Goal: Transaction & Acquisition: Book appointment/travel/reservation

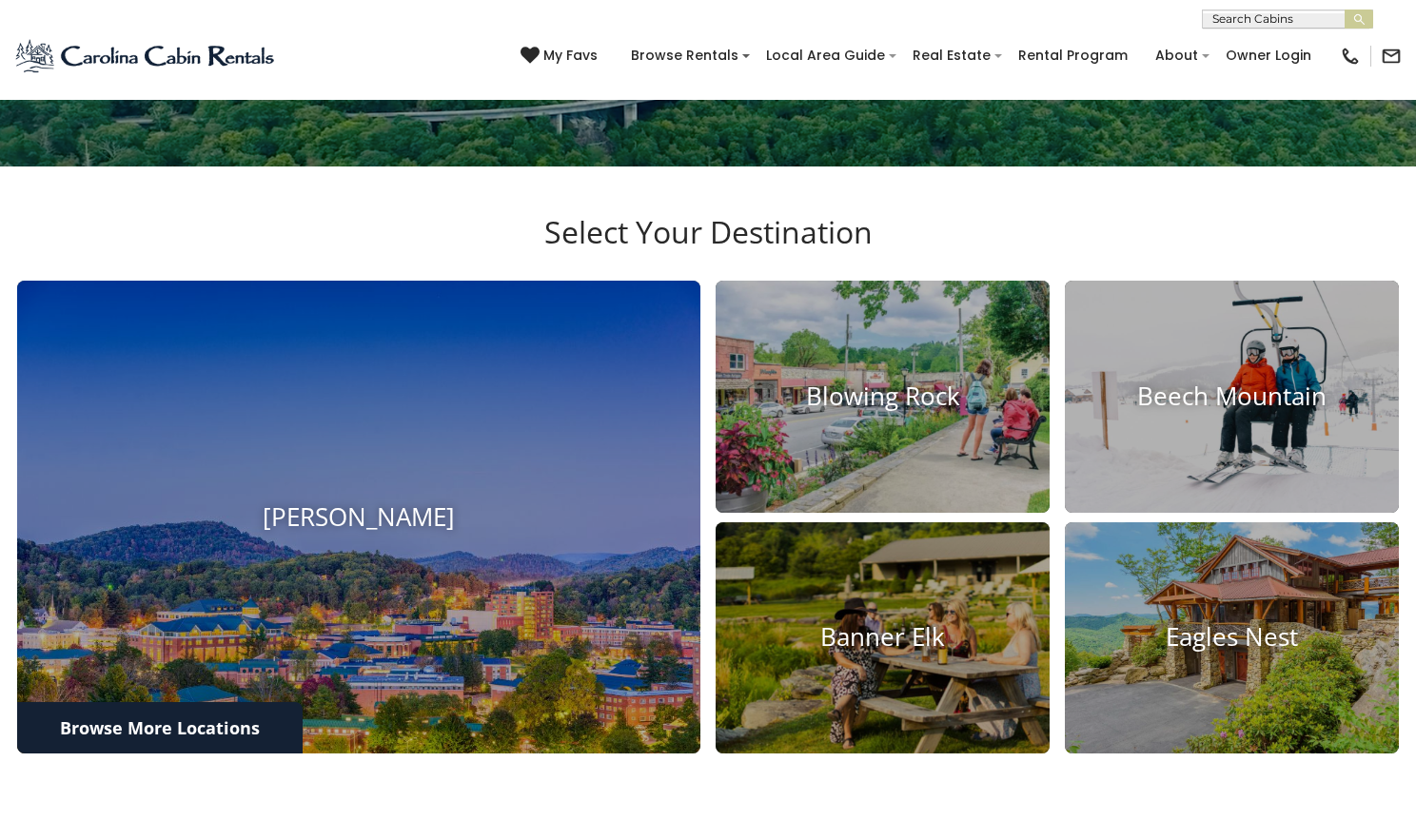
scroll to position [530, 0]
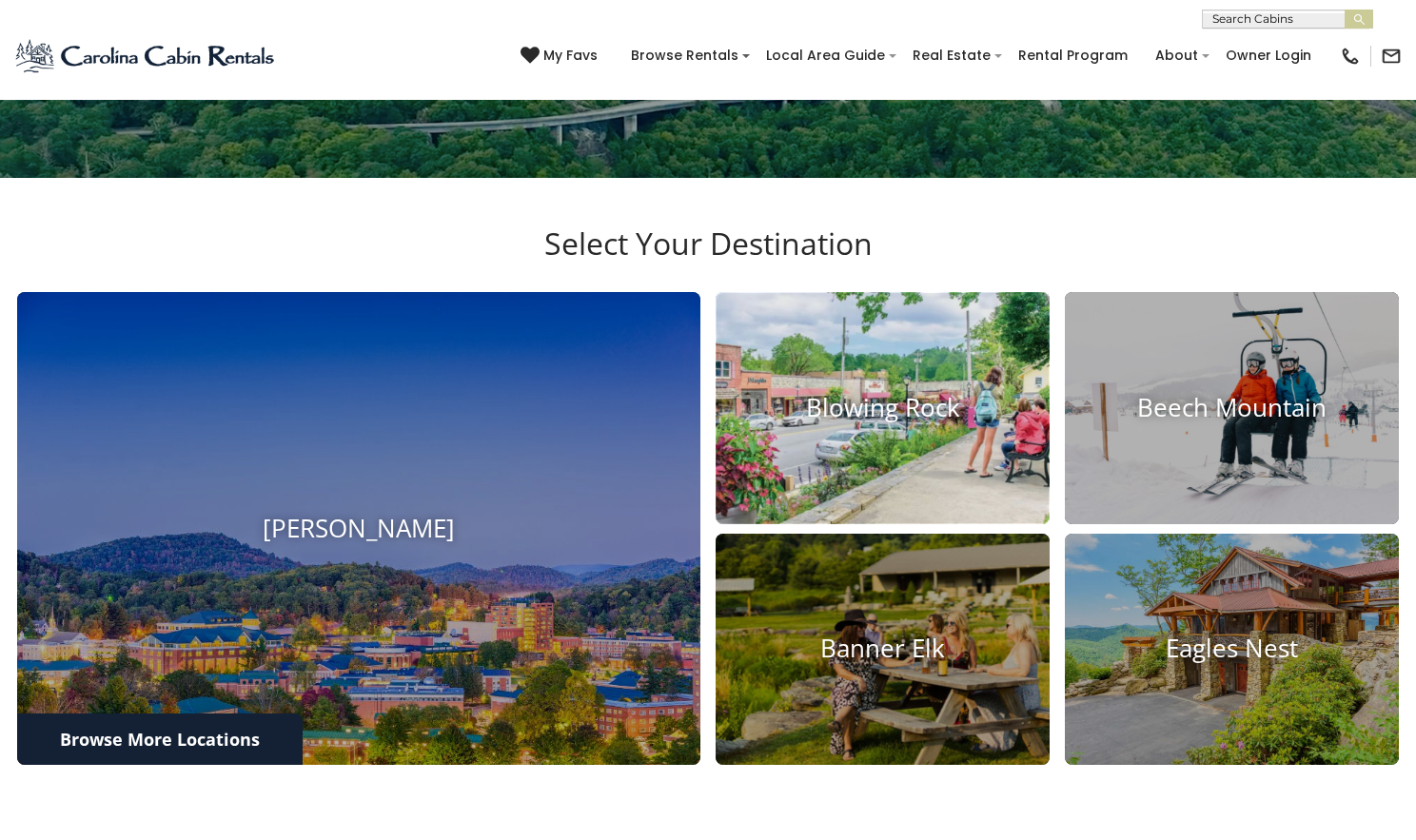
click at [864, 422] on h4 "Blowing Rock" at bounding box center [882, 407] width 334 height 29
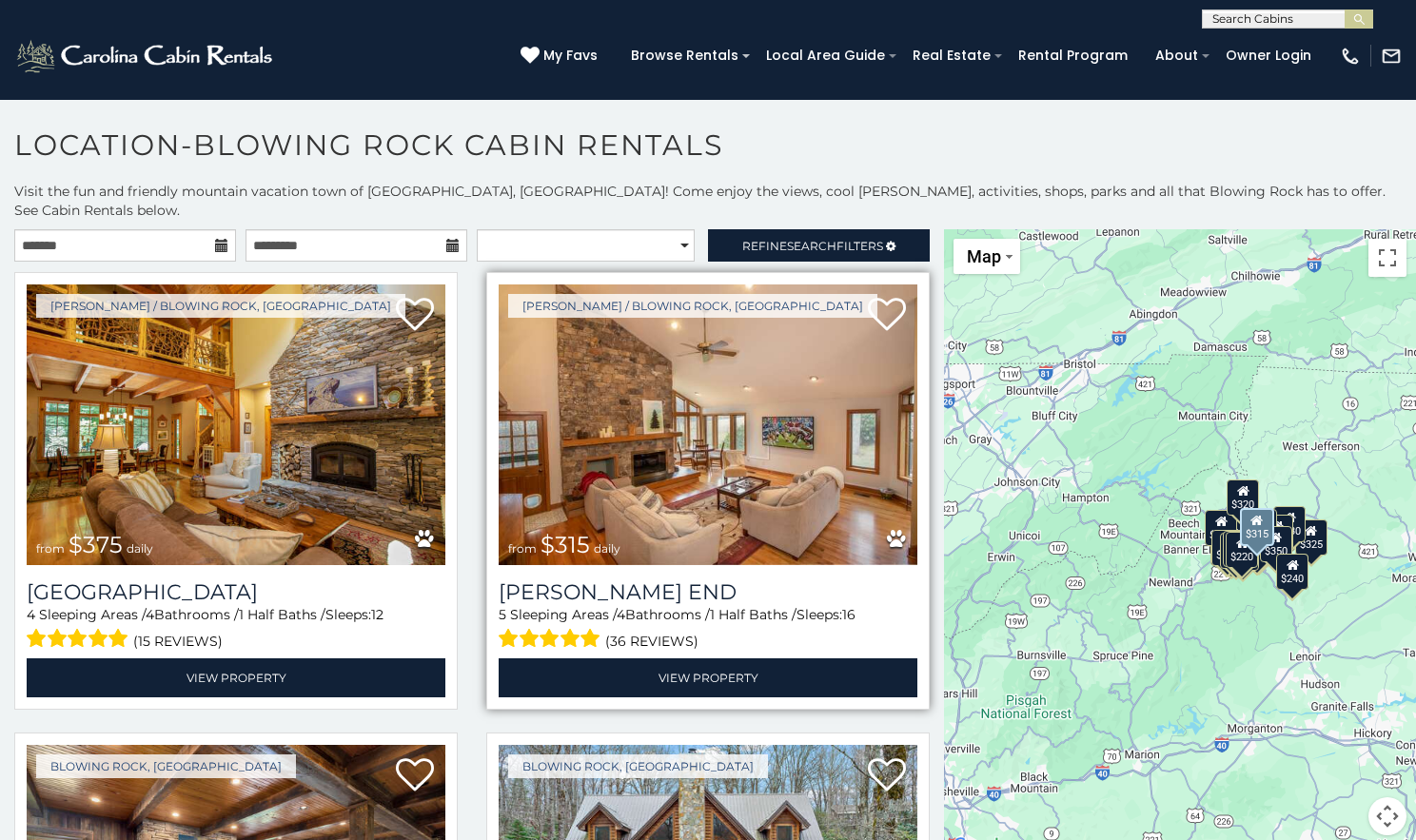
click at [728, 423] on img at bounding box center [708, 424] width 419 height 280
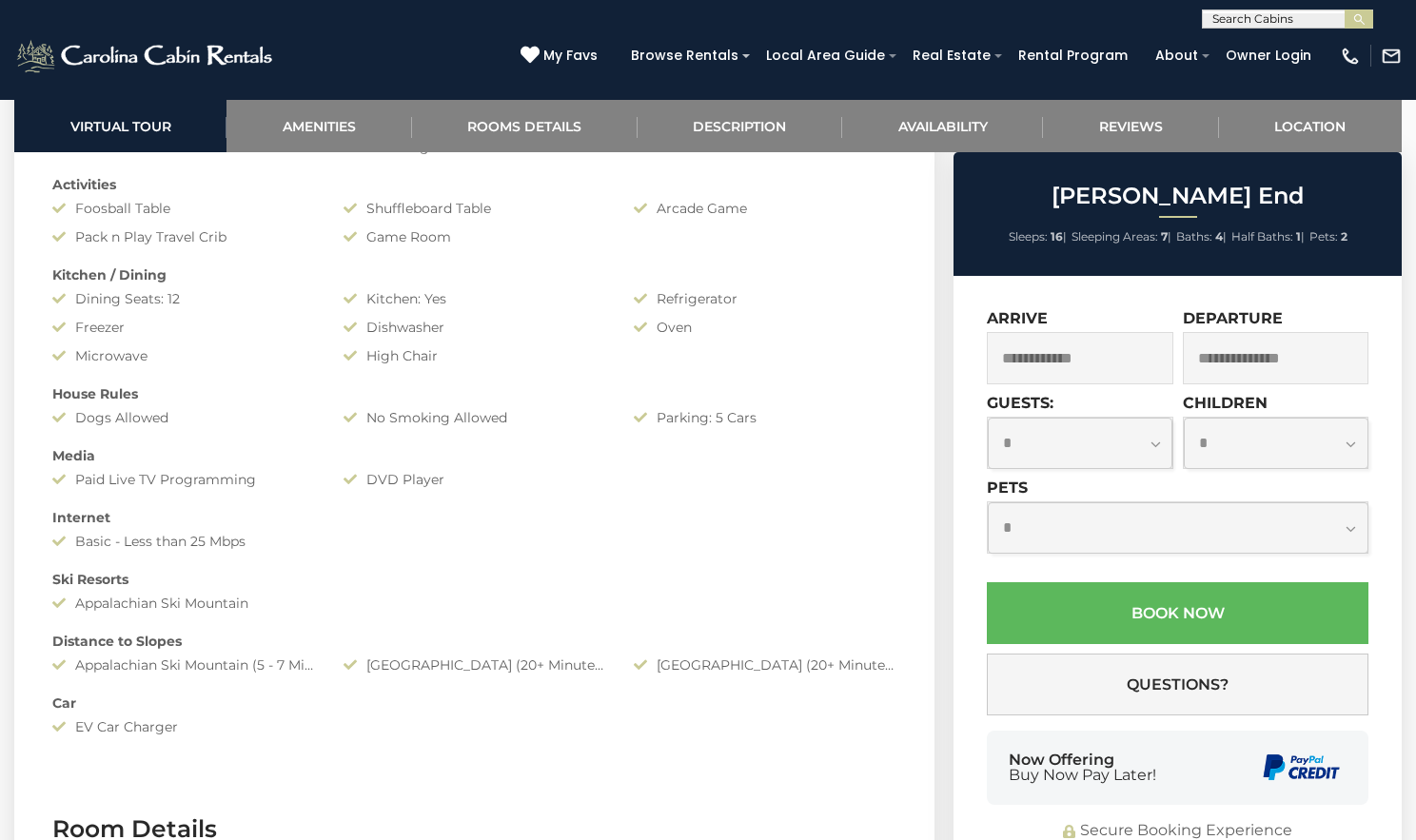
scroll to position [1640, 0]
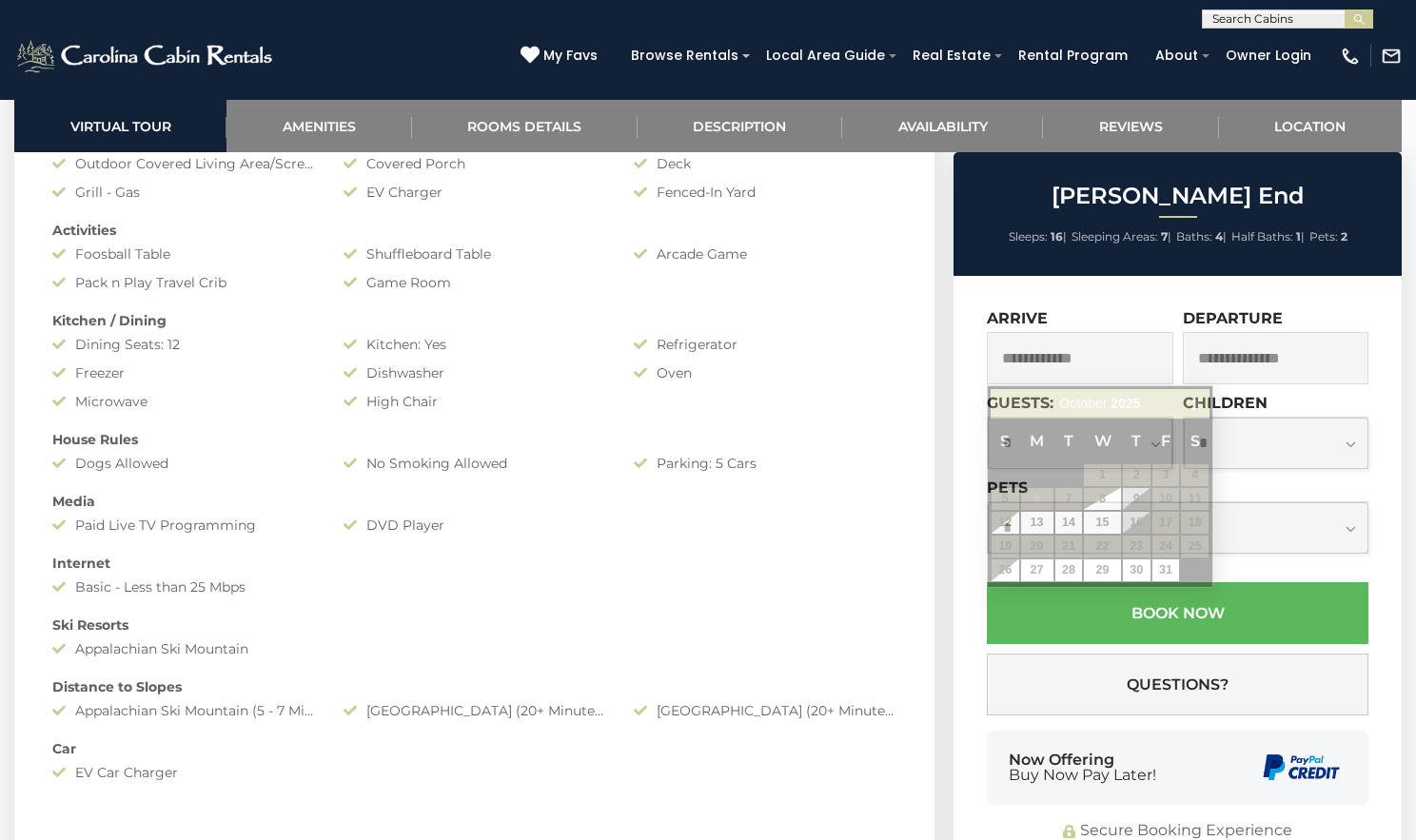
click at [1091, 357] on input "text" at bounding box center [1080, 358] width 187 height 53
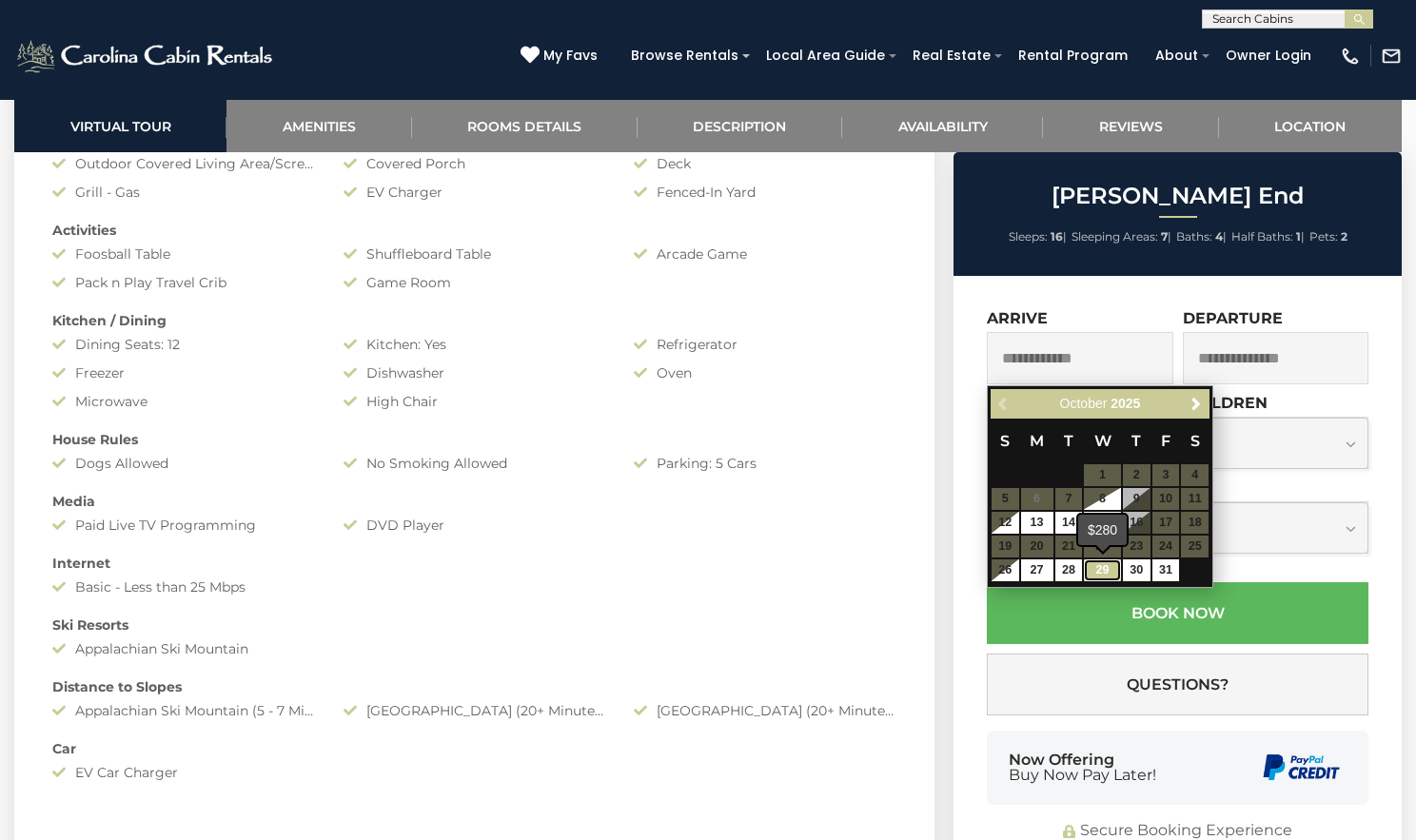
click at [1109, 565] on link "29" at bounding box center [1101, 570] width 36 height 21
type input "**********"
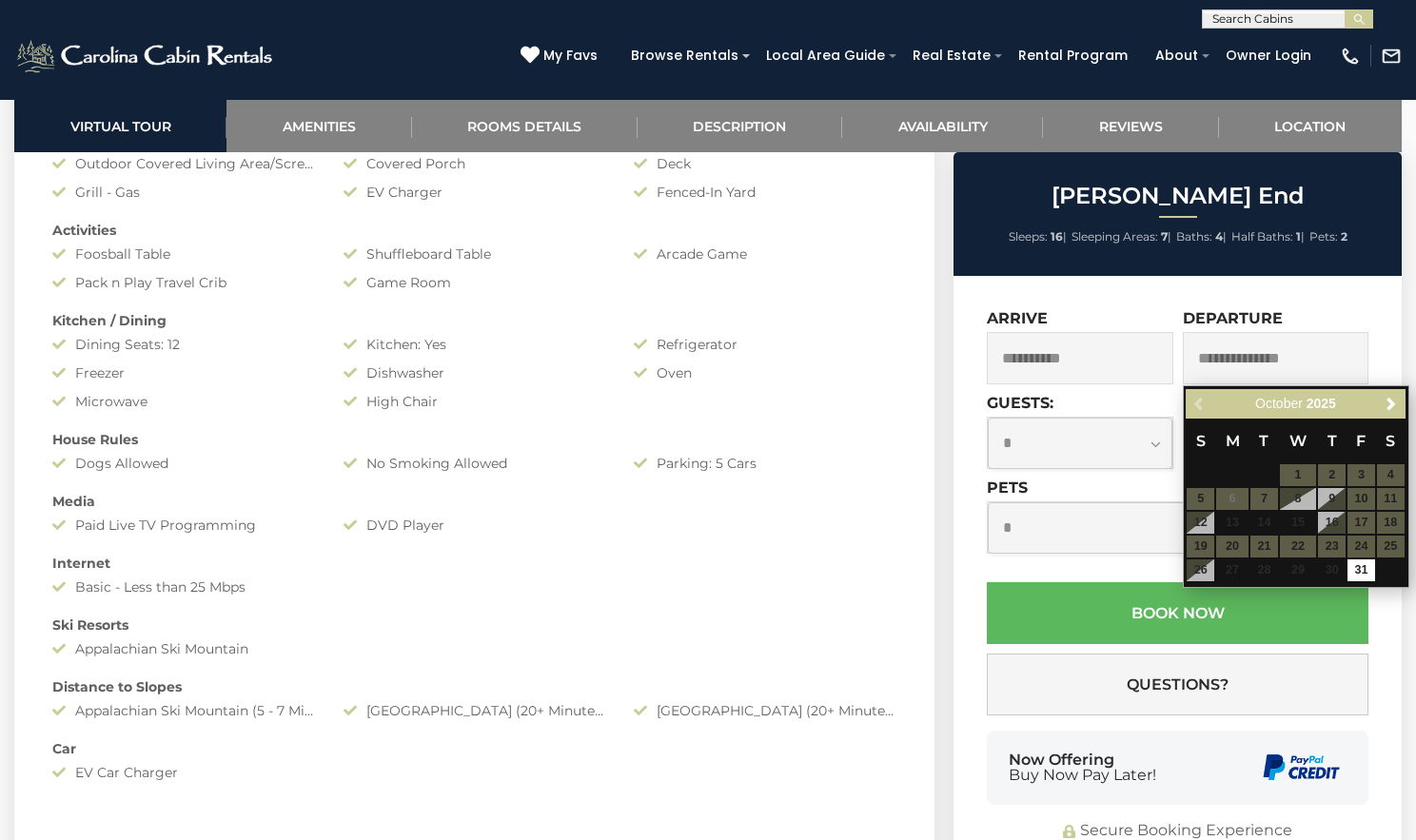
click at [1377, 561] on table "S M T W T F S 1 2 3 4 5 6 7 8 9 10 11 12 13 14 15 16 17 18 19 20 21 22 23 24 25…" at bounding box center [1296, 501] width 219 height 164
click at [1360, 563] on link "31" at bounding box center [1361, 570] width 27 height 21
type input "**********"
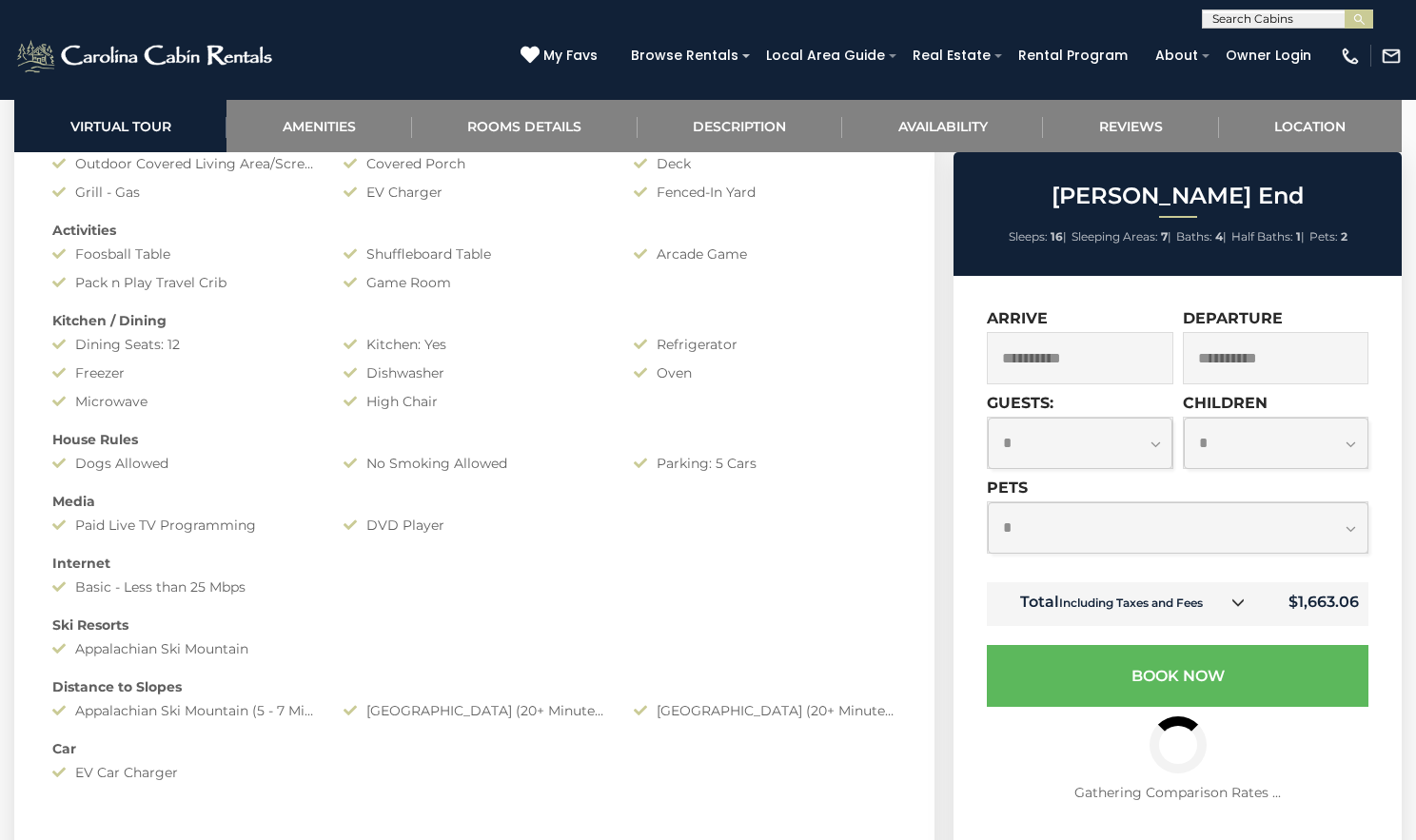
click at [1236, 603] on icon at bounding box center [1238, 603] width 14 height 14
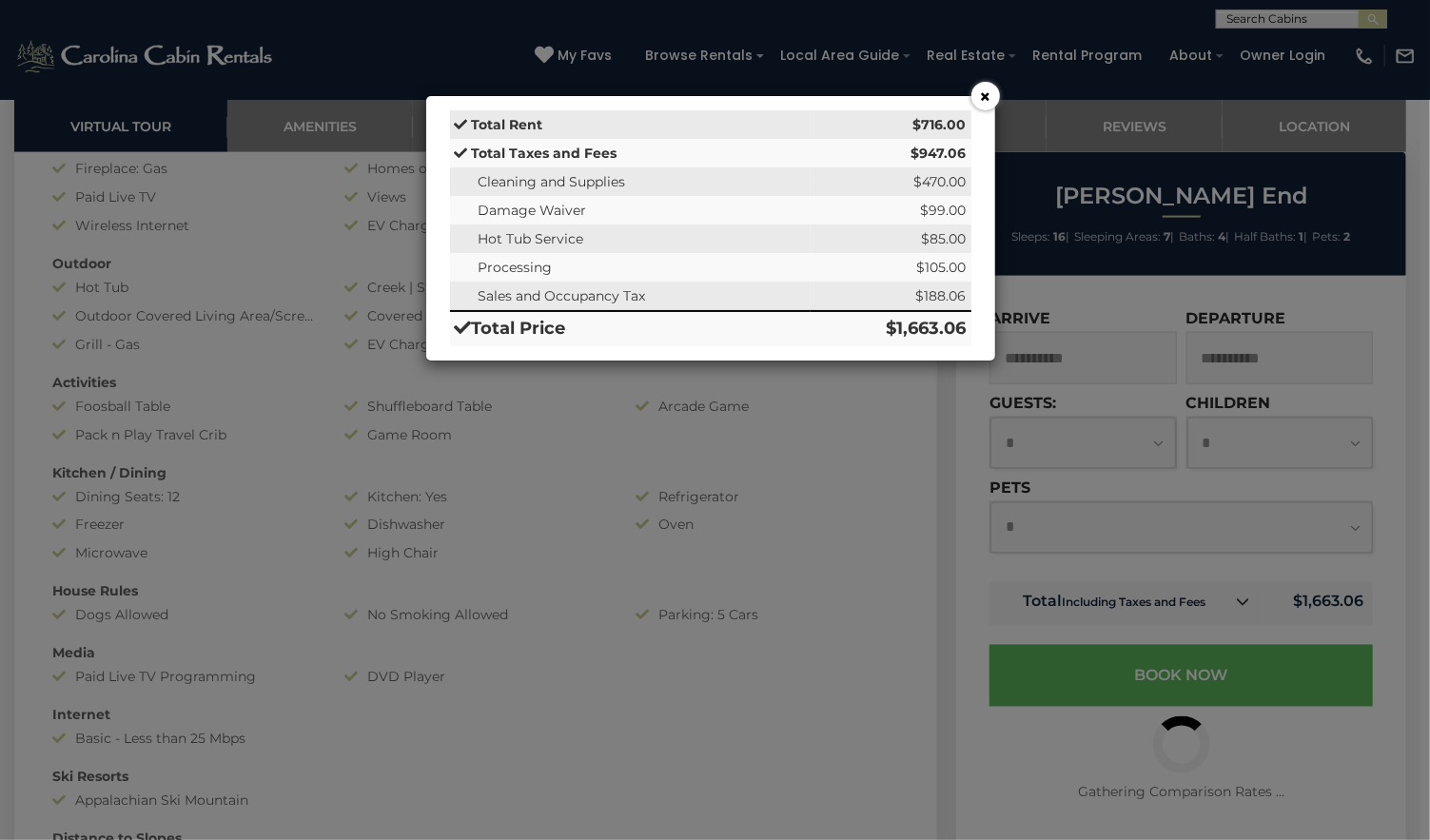
click at [987, 90] on button "×" at bounding box center [985, 96] width 28 height 28
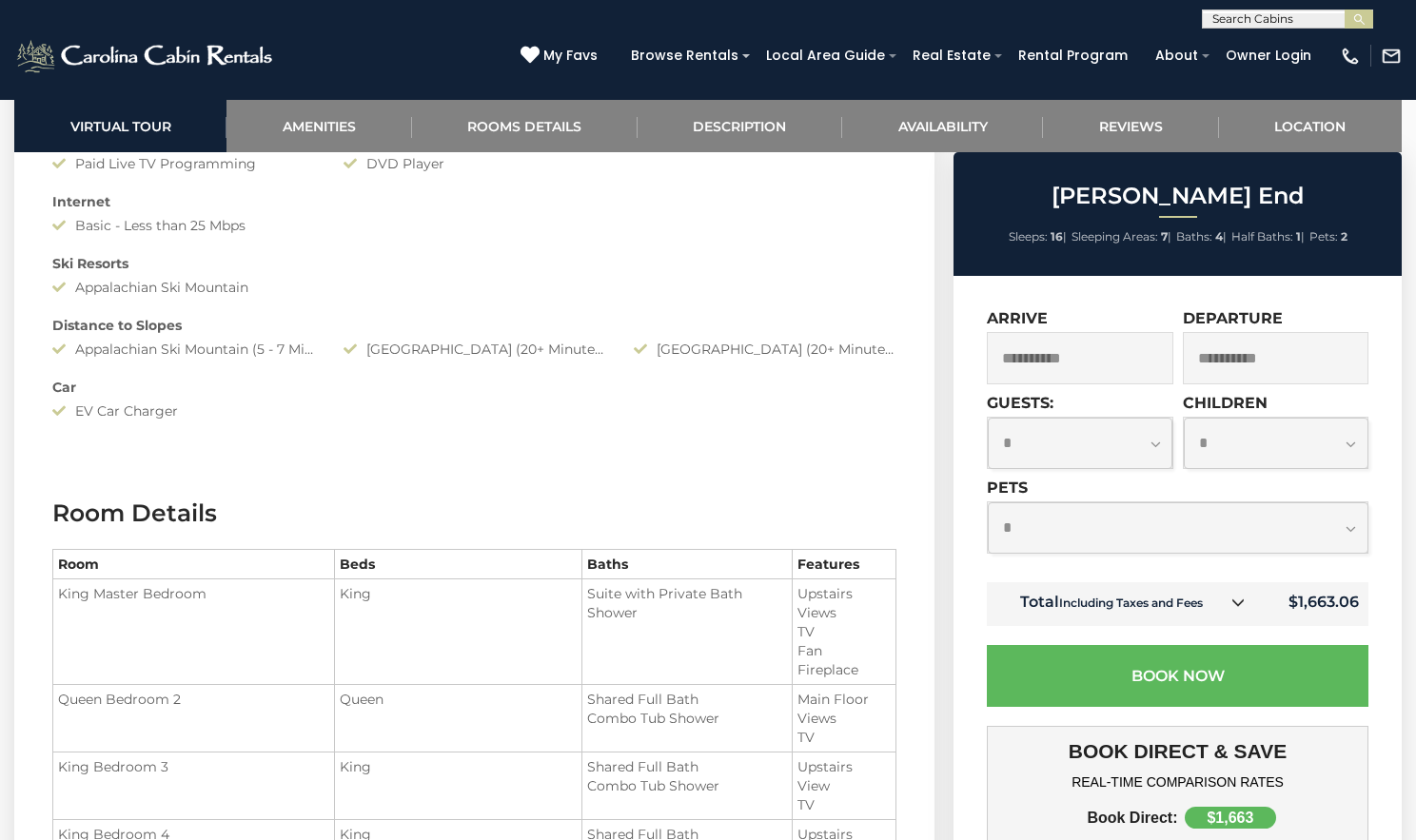
scroll to position [1979, 0]
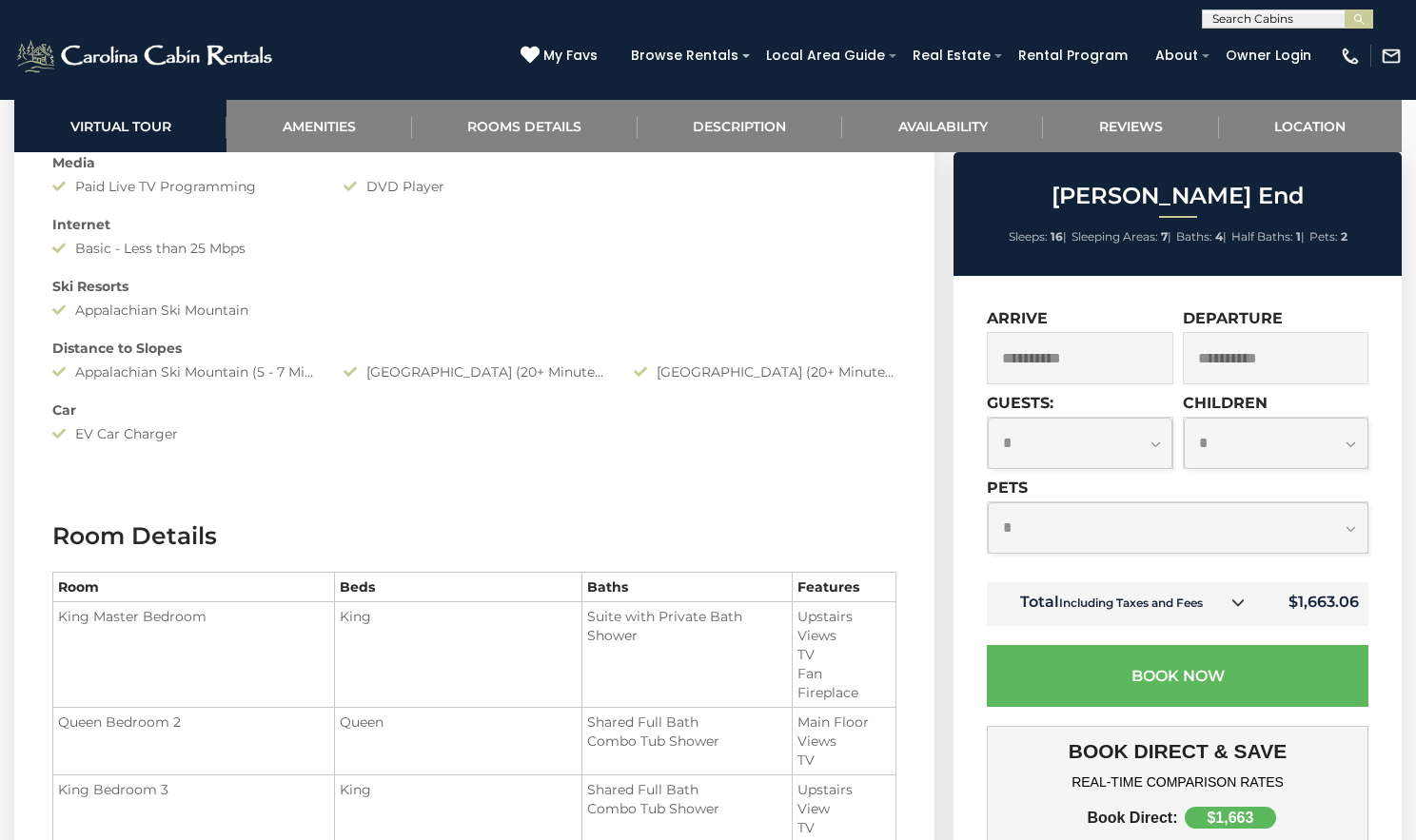
click at [1242, 597] on icon at bounding box center [1238, 603] width 14 height 14
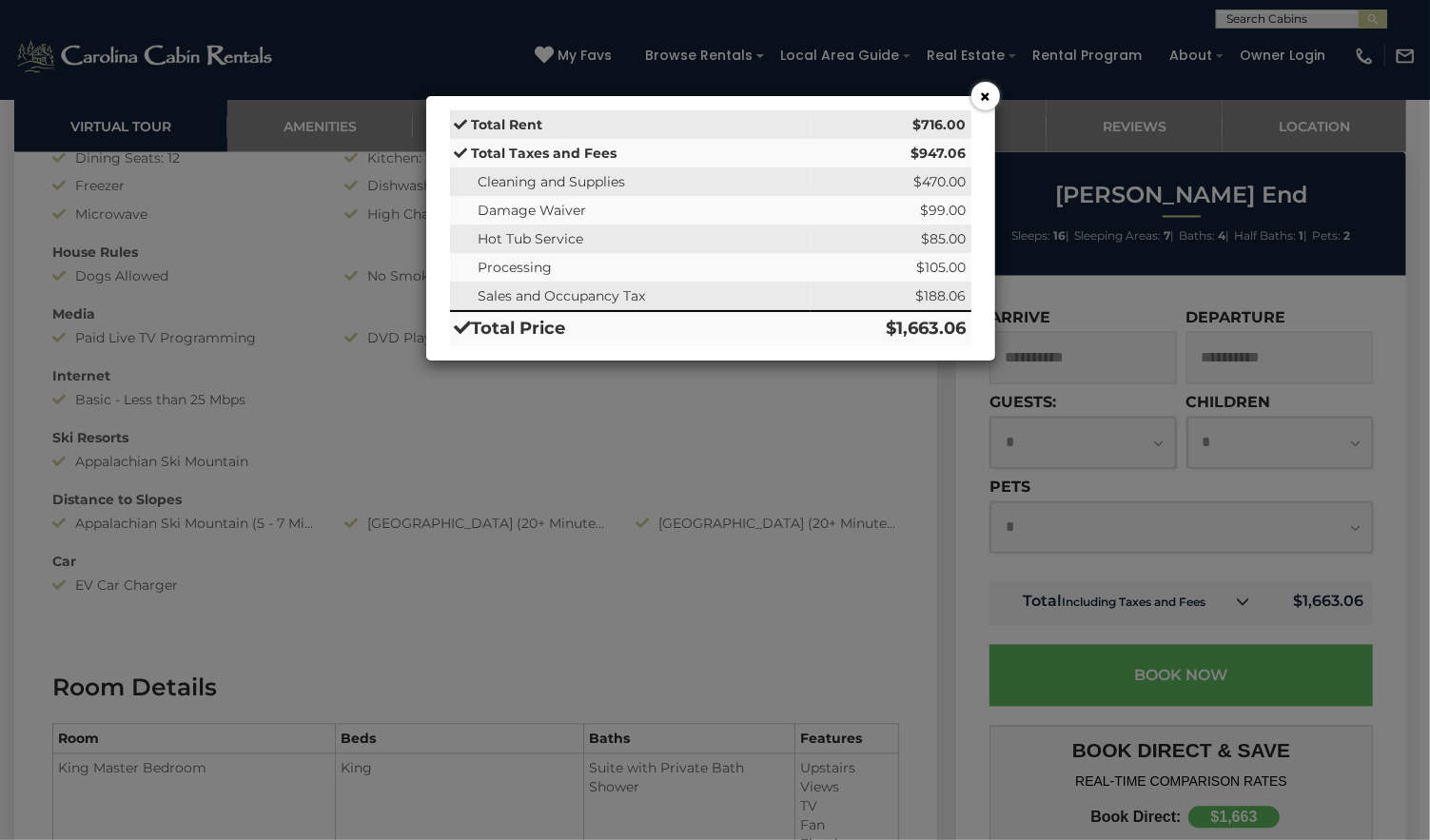
click at [977, 94] on button "×" at bounding box center [985, 96] width 28 height 28
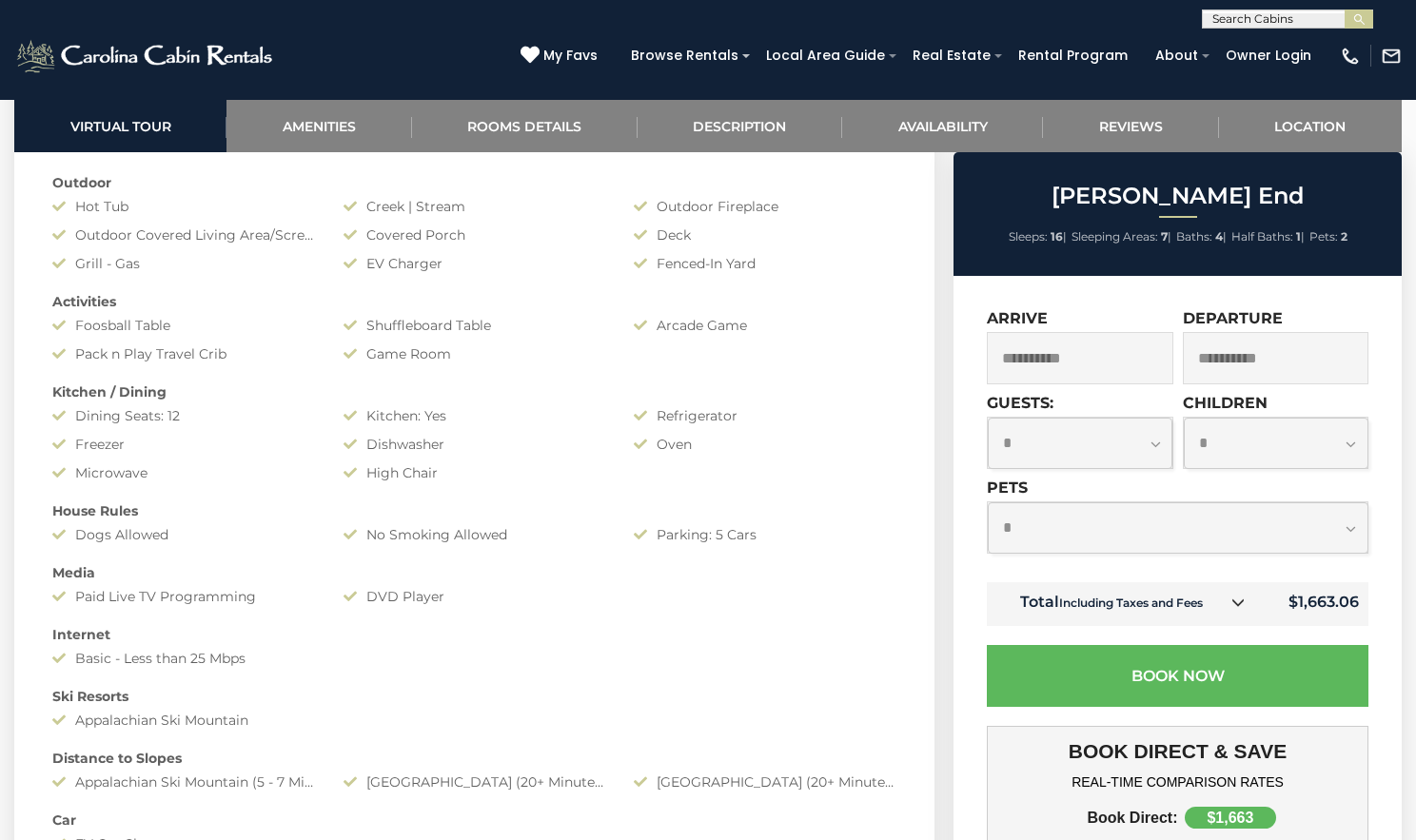
scroll to position [2064, 0]
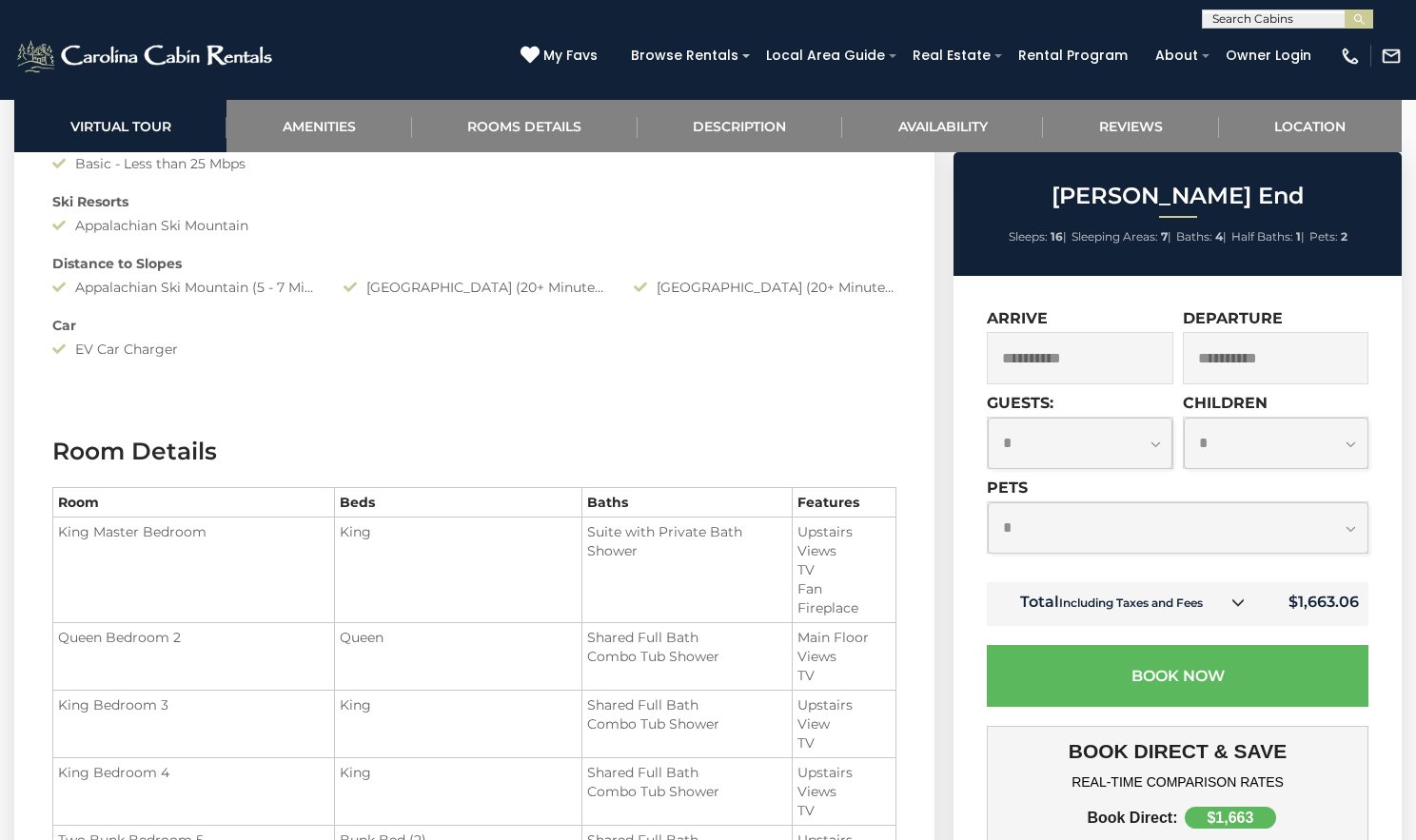
click at [1231, 596] on link at bounding box center [1238, 603] width 24 height 24
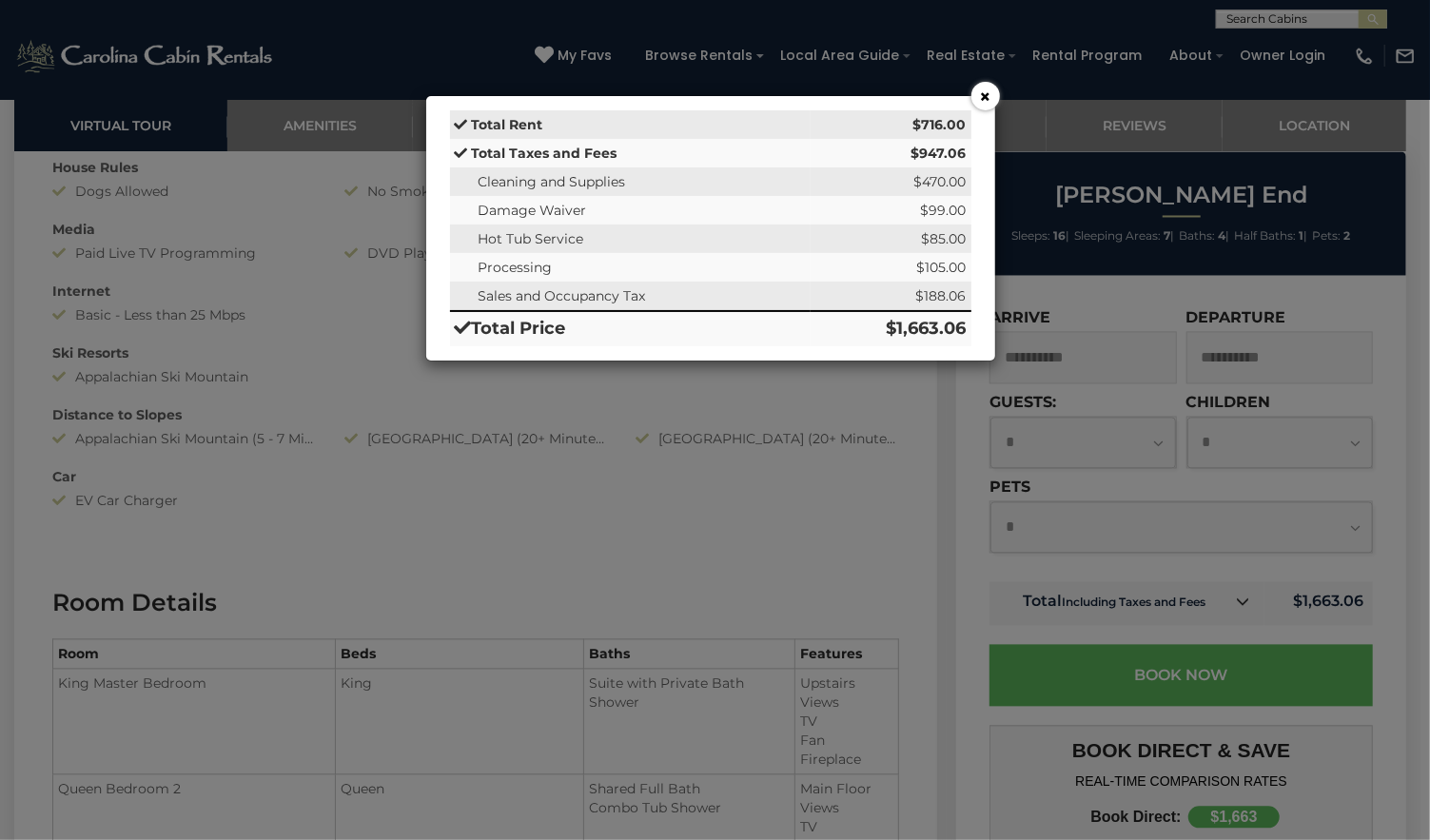
click at [985, 92] on button "×" at bounding box center [985, 96] width 28 height 28
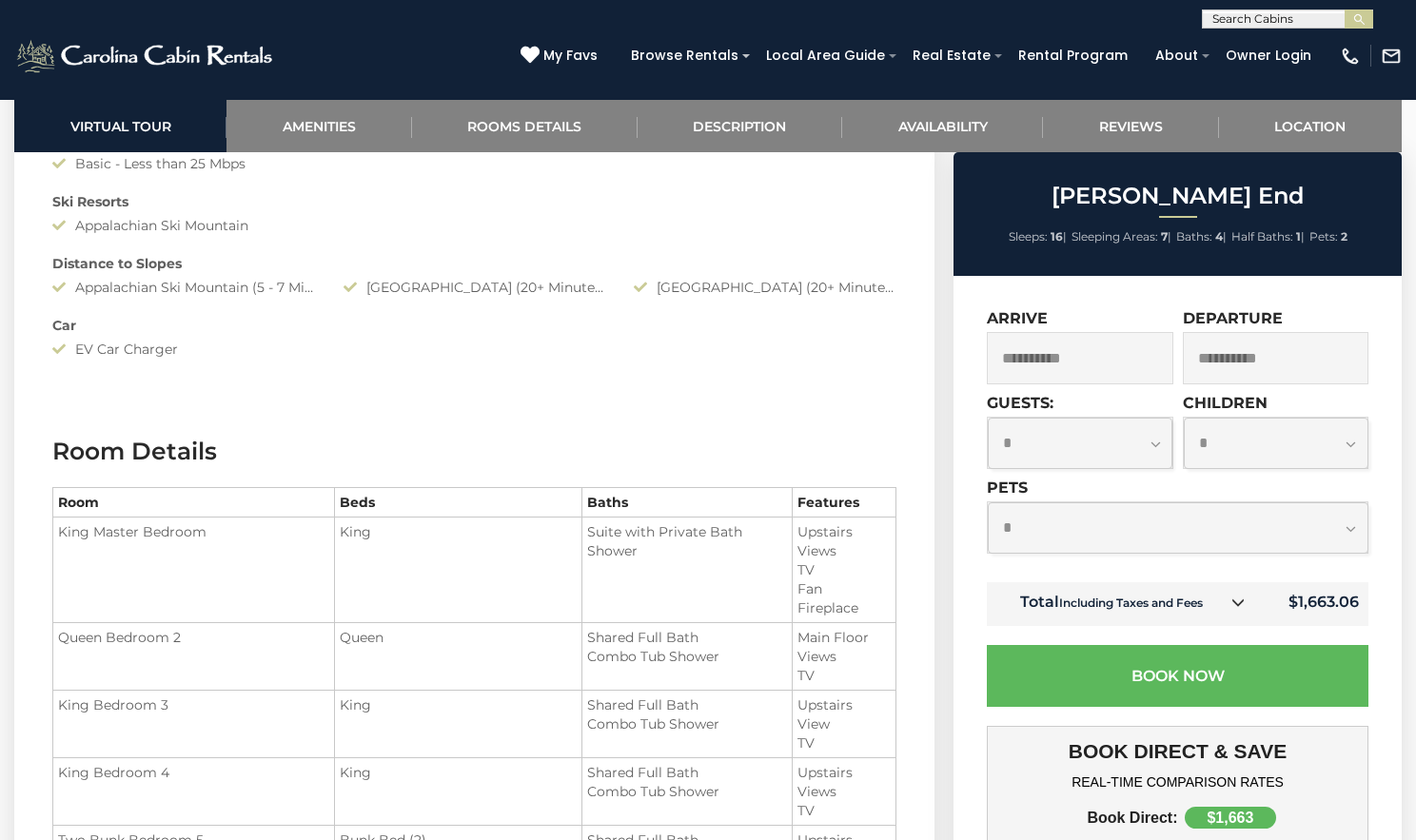
click at [1240, 605] on icon at bounding box center [1238, 603] width 14 height 14
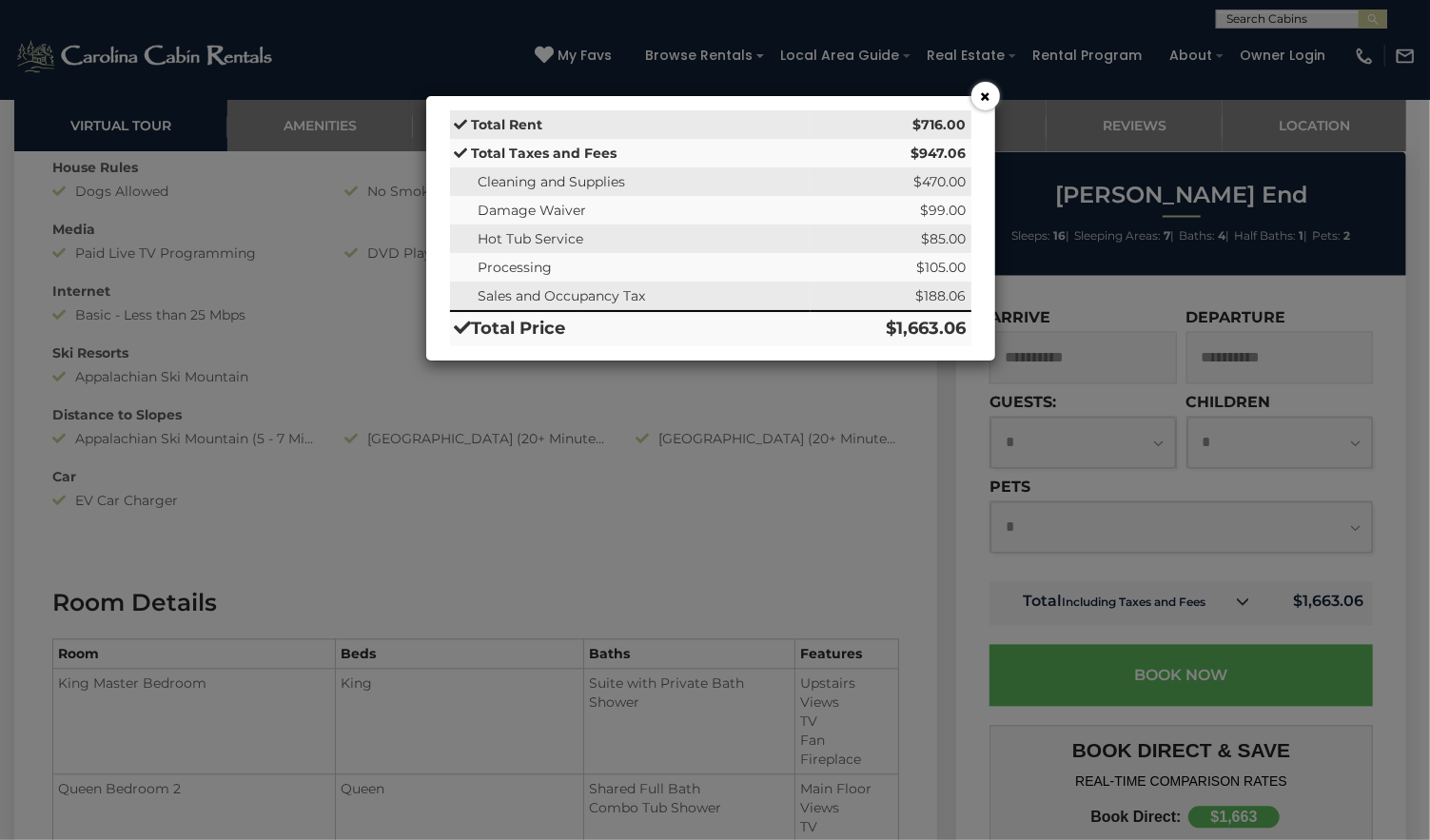
click at [990, 92] on button "×" at bounding box center [985, 96] width 28 height 28
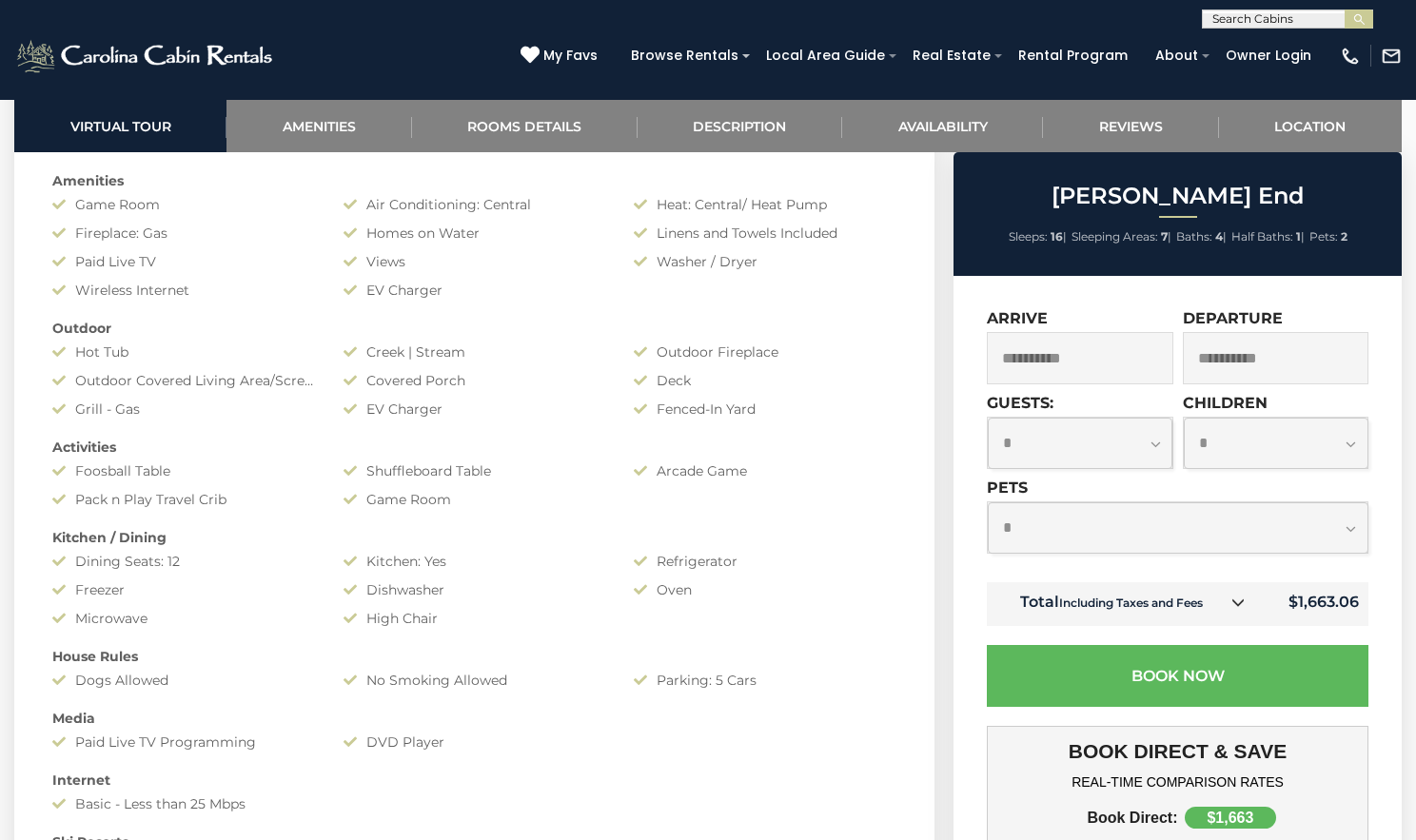
scroll to position [1453, 0]
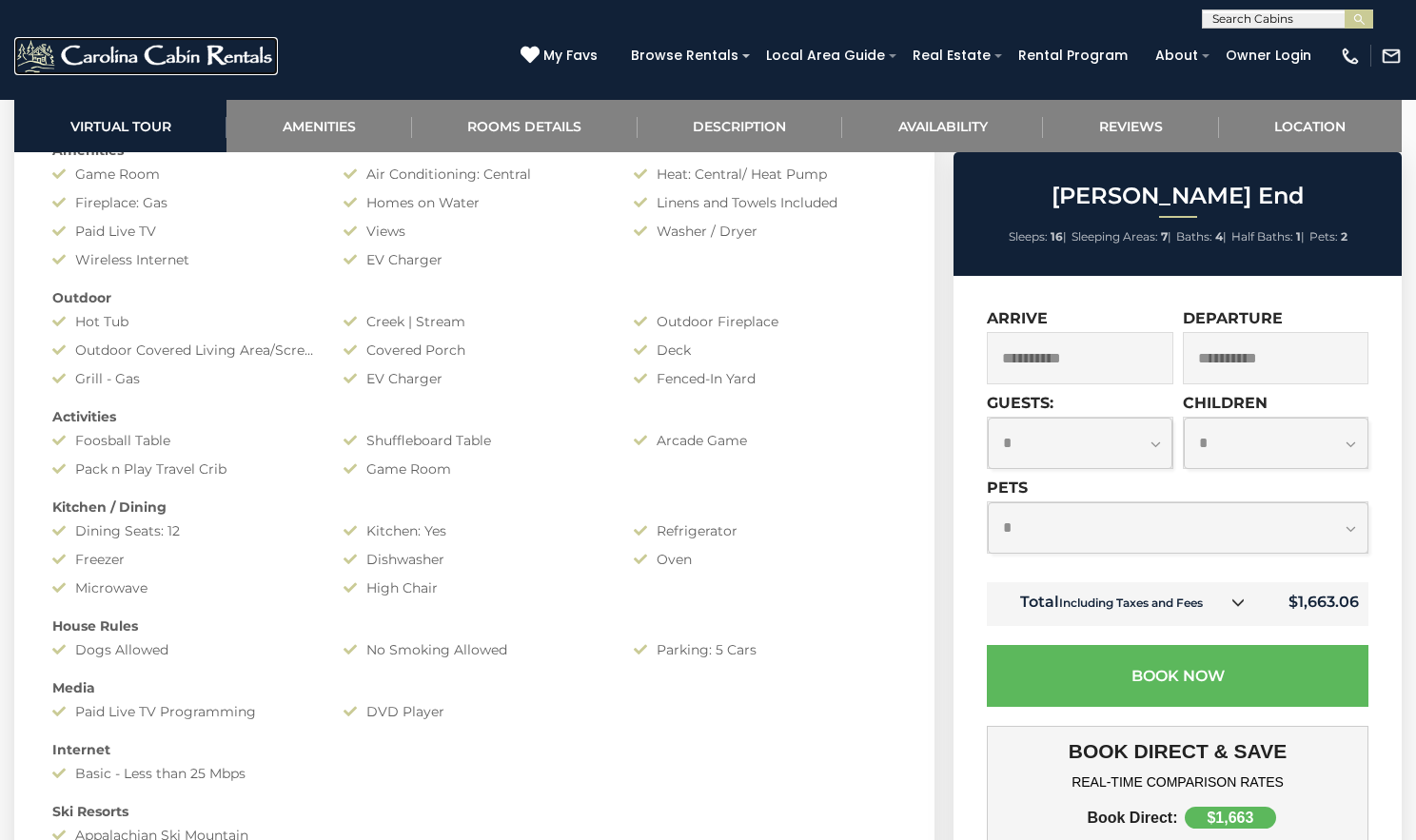
click at [103, 44] on img at bounding box center [147, 56] width 264 height 38
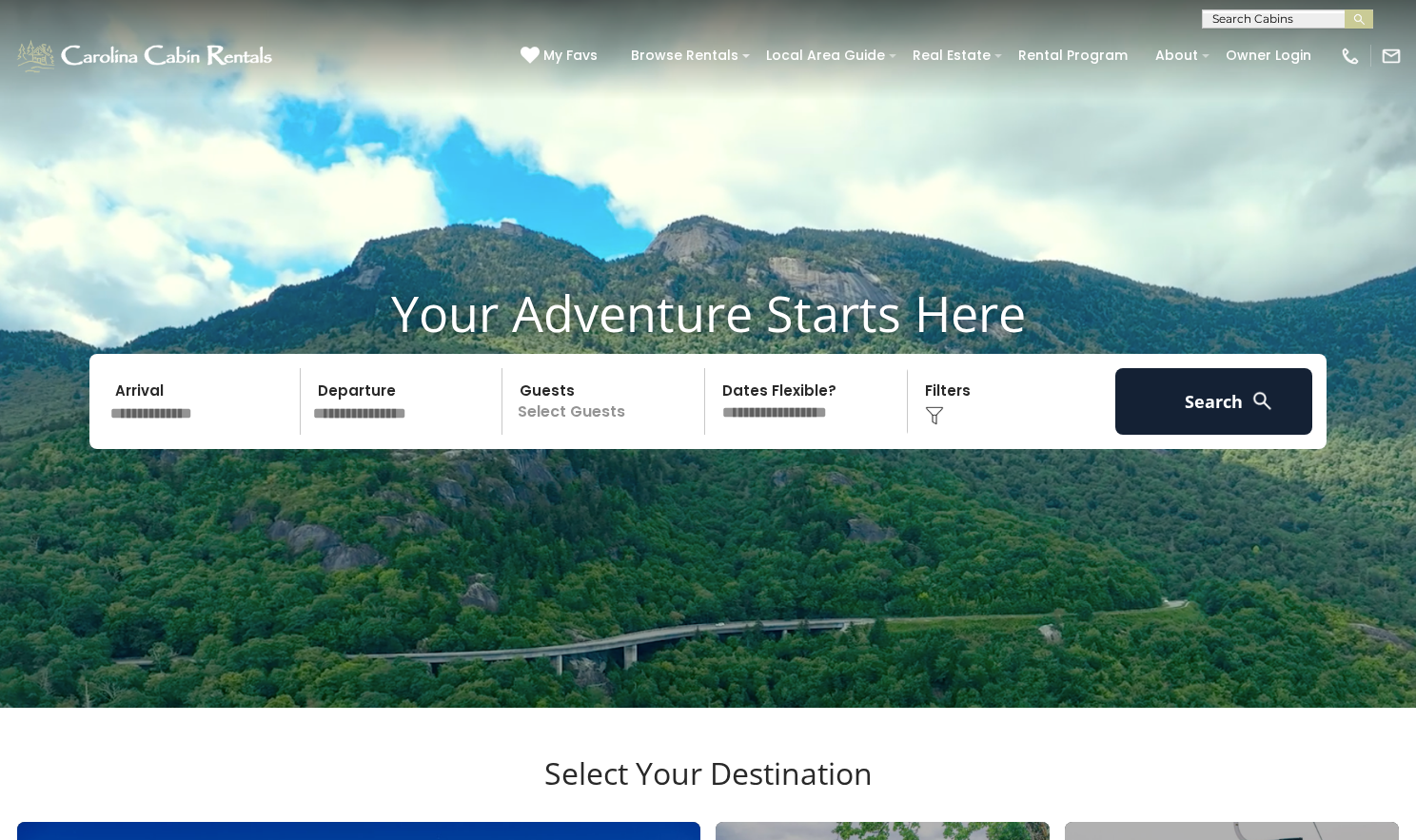
click at [138, 431] on input "text" at bounding box center [202, 401] width 197 height 66
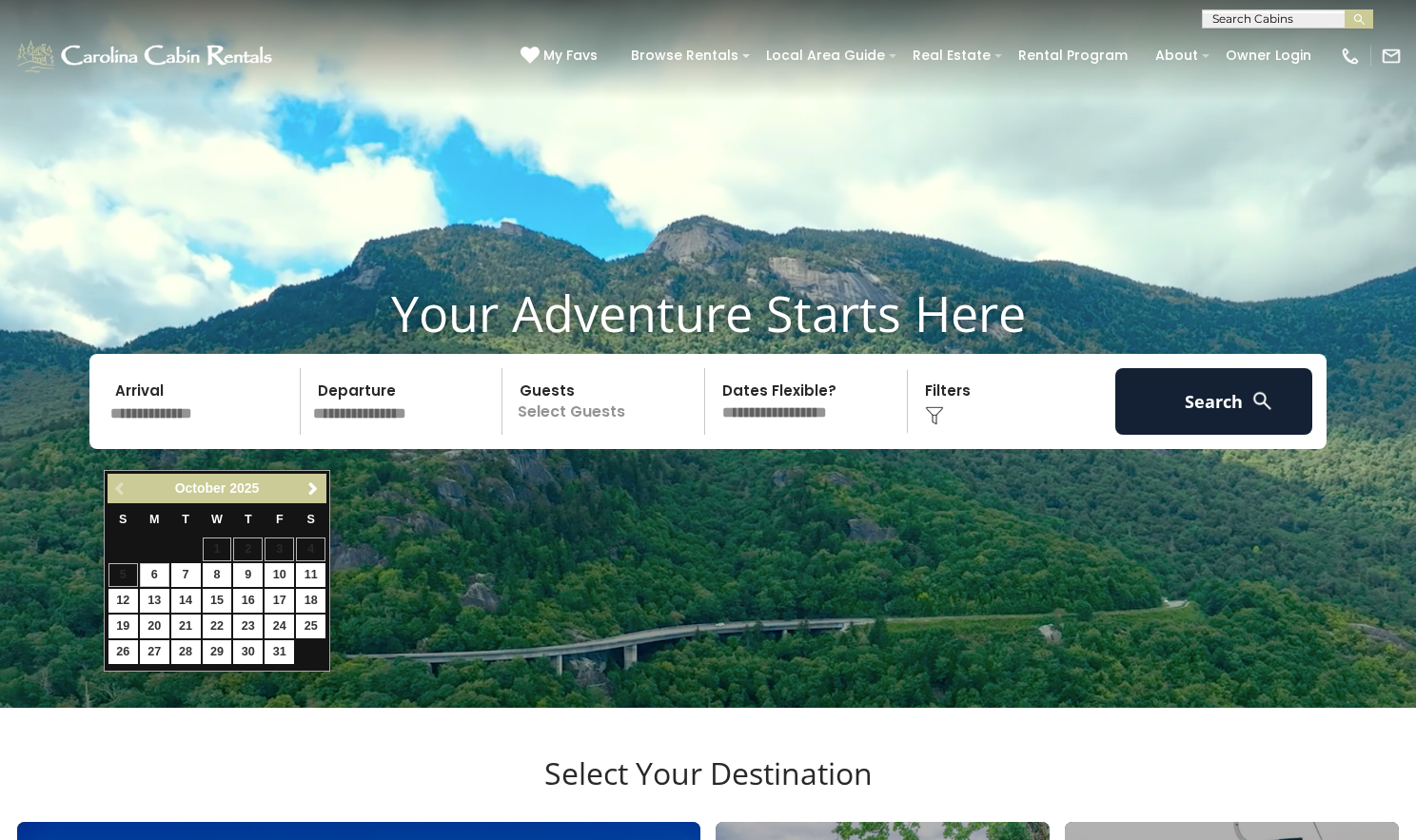
click at [413, 435] on input "text" at bounding box center [406, 401] width 197 height 66
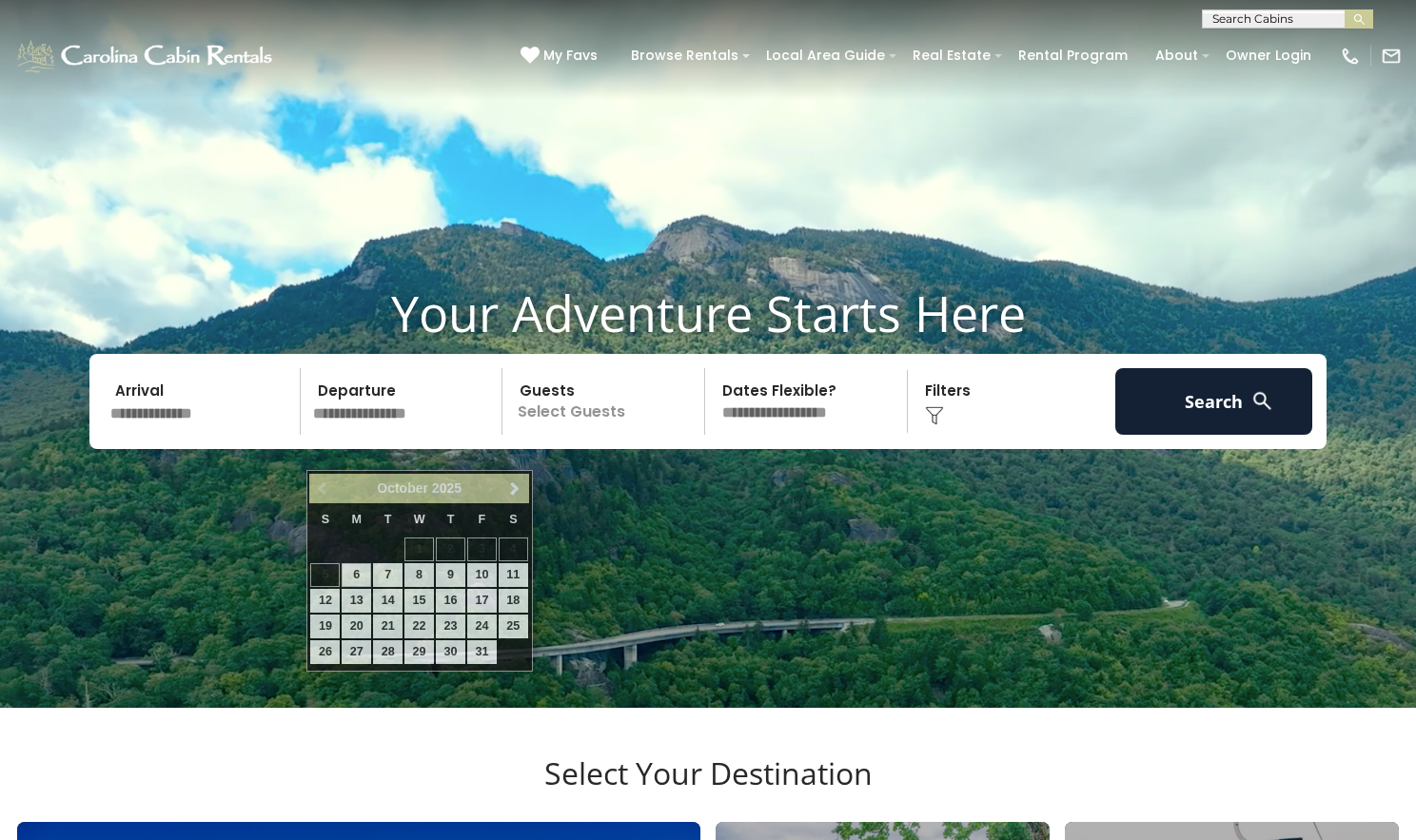
click at [303, 135] on video at bounding box center [708, 354] width 1416 height 708
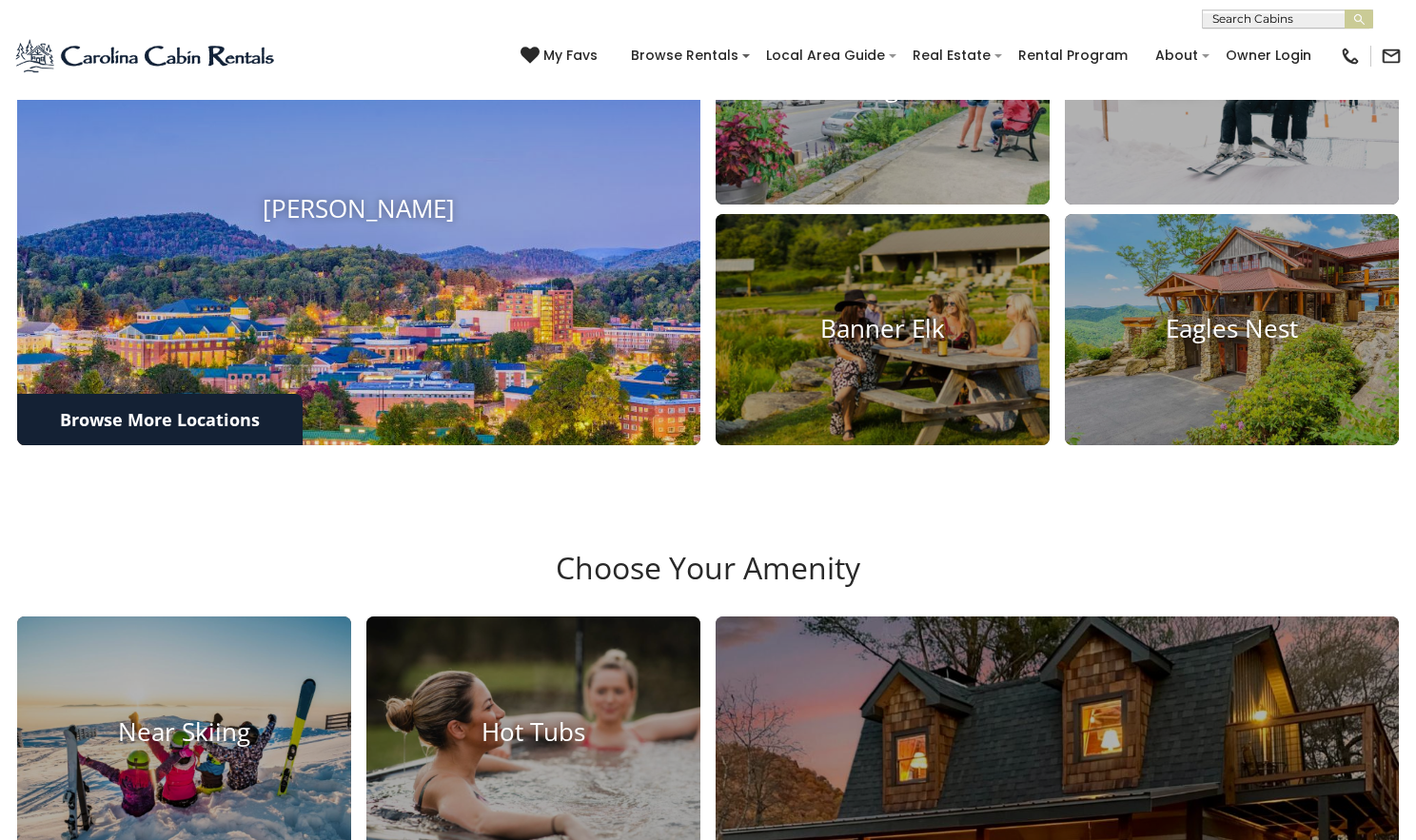
scroll to position [853, 0]
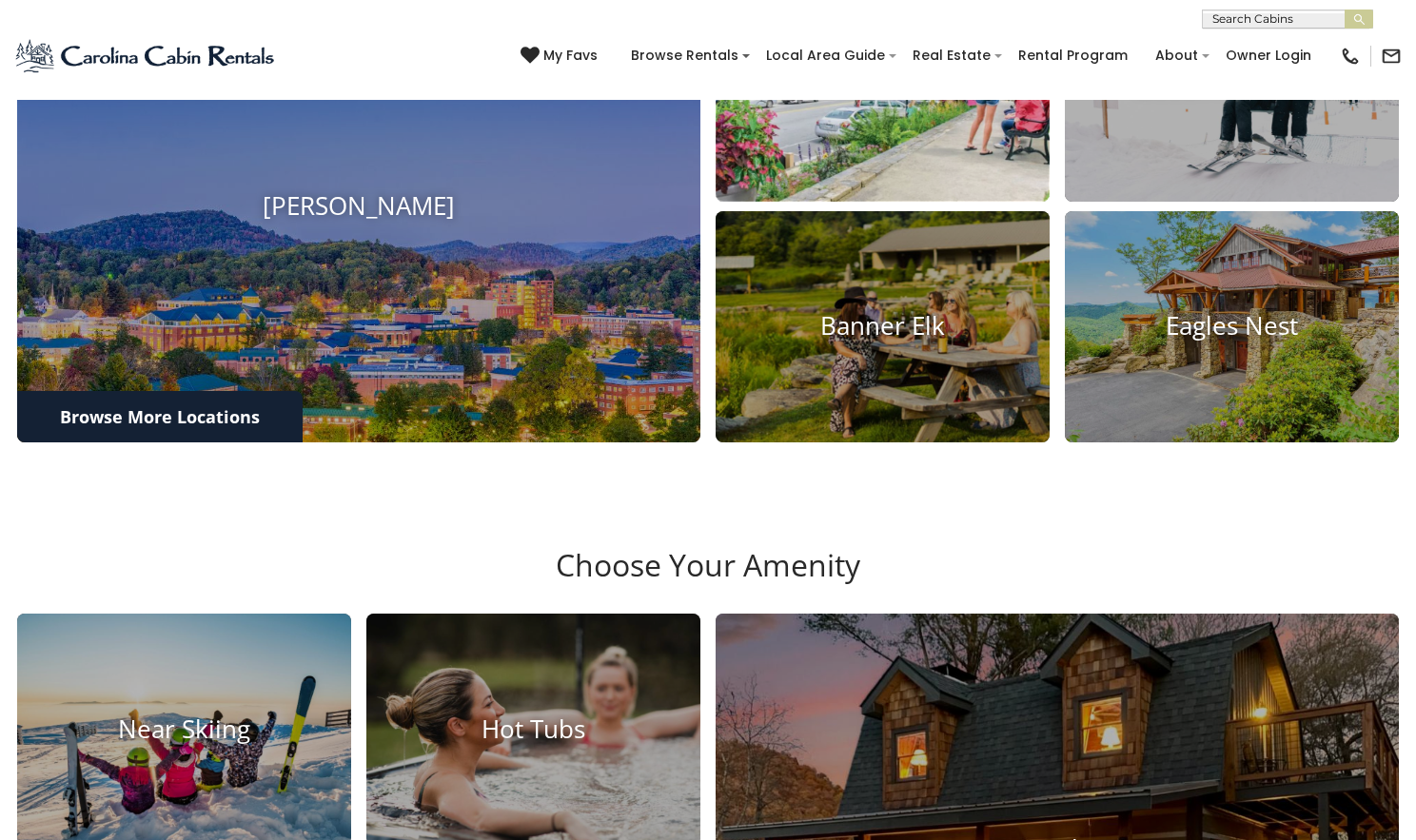
click at [926, 100] on h4 "Blowing Rock" at bounding box center [882, 85] width 334 height 29
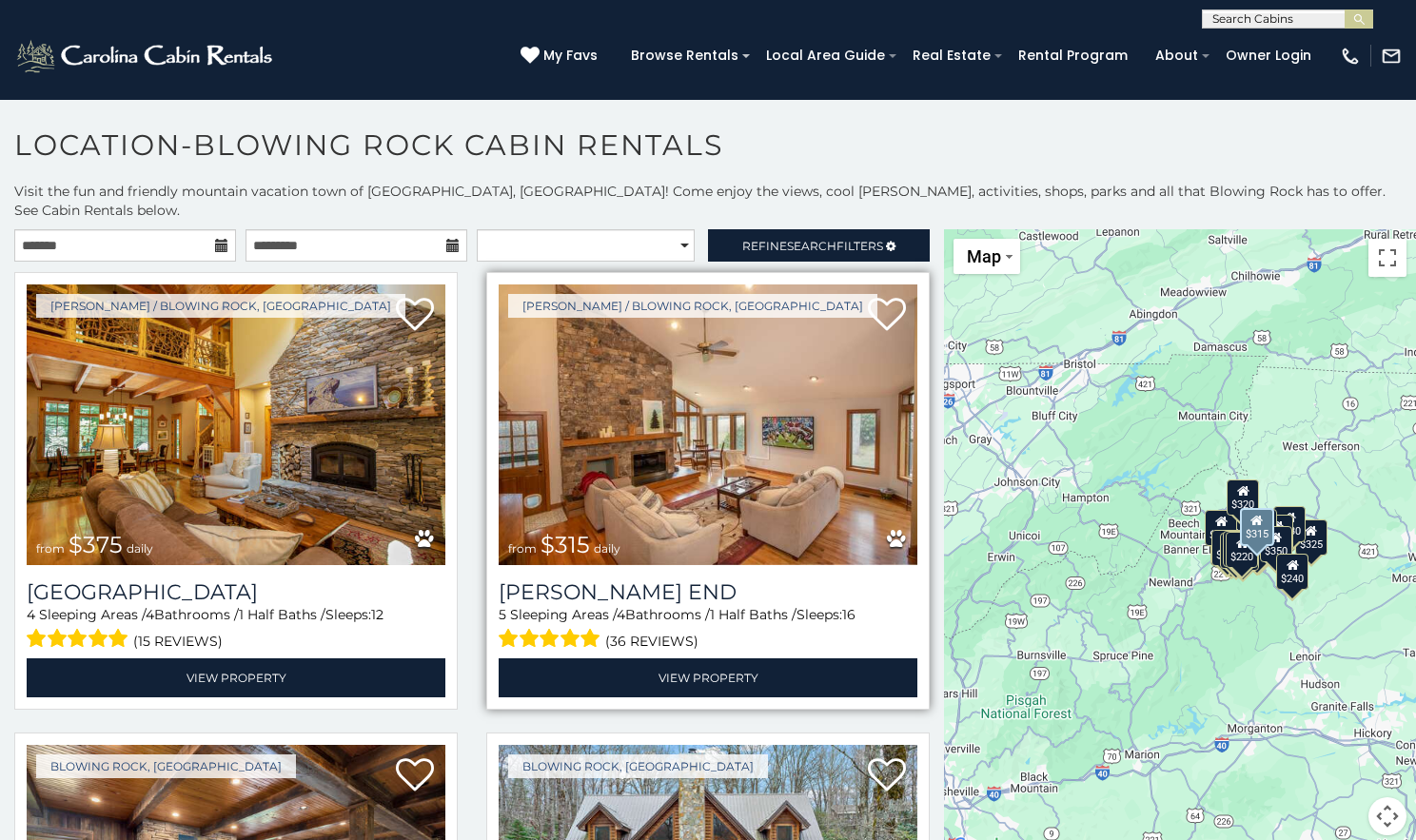
click at [631, 375] on img at bounding box center [708, 424] width 419 height 280
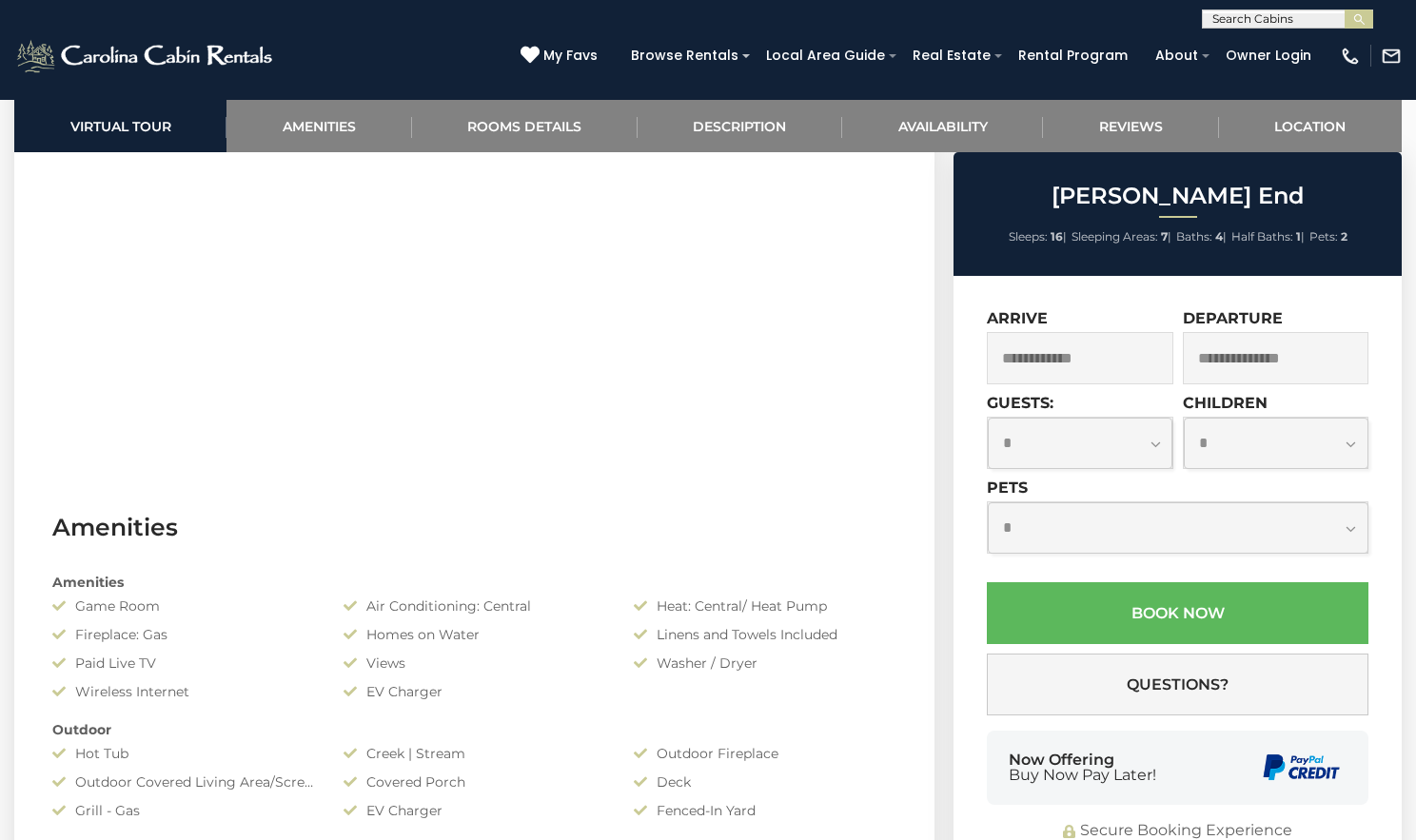
scroll to position [997, 0]
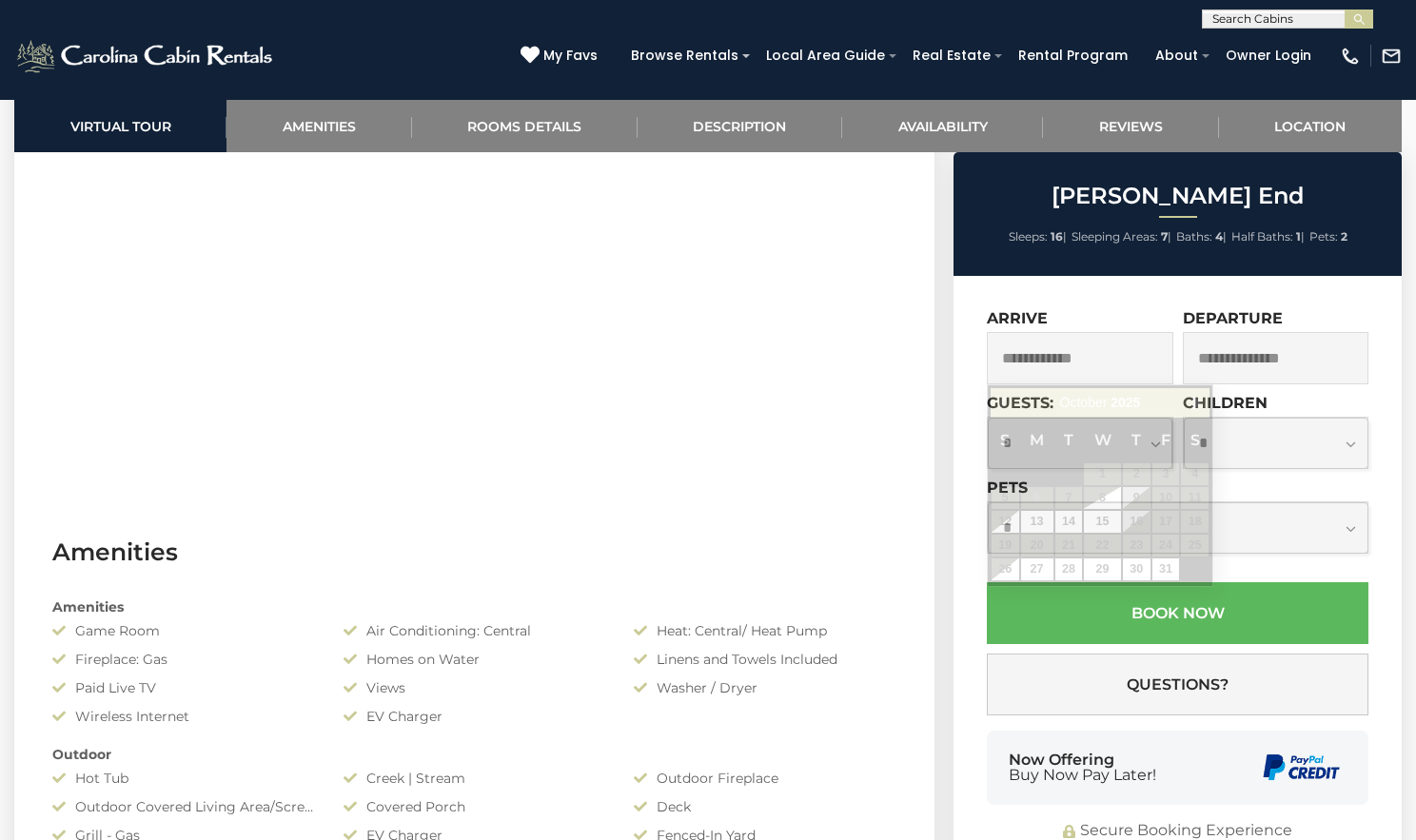
click at [1081, 355] on input "text" at bounding box center [1080, 358] width 187 height 53
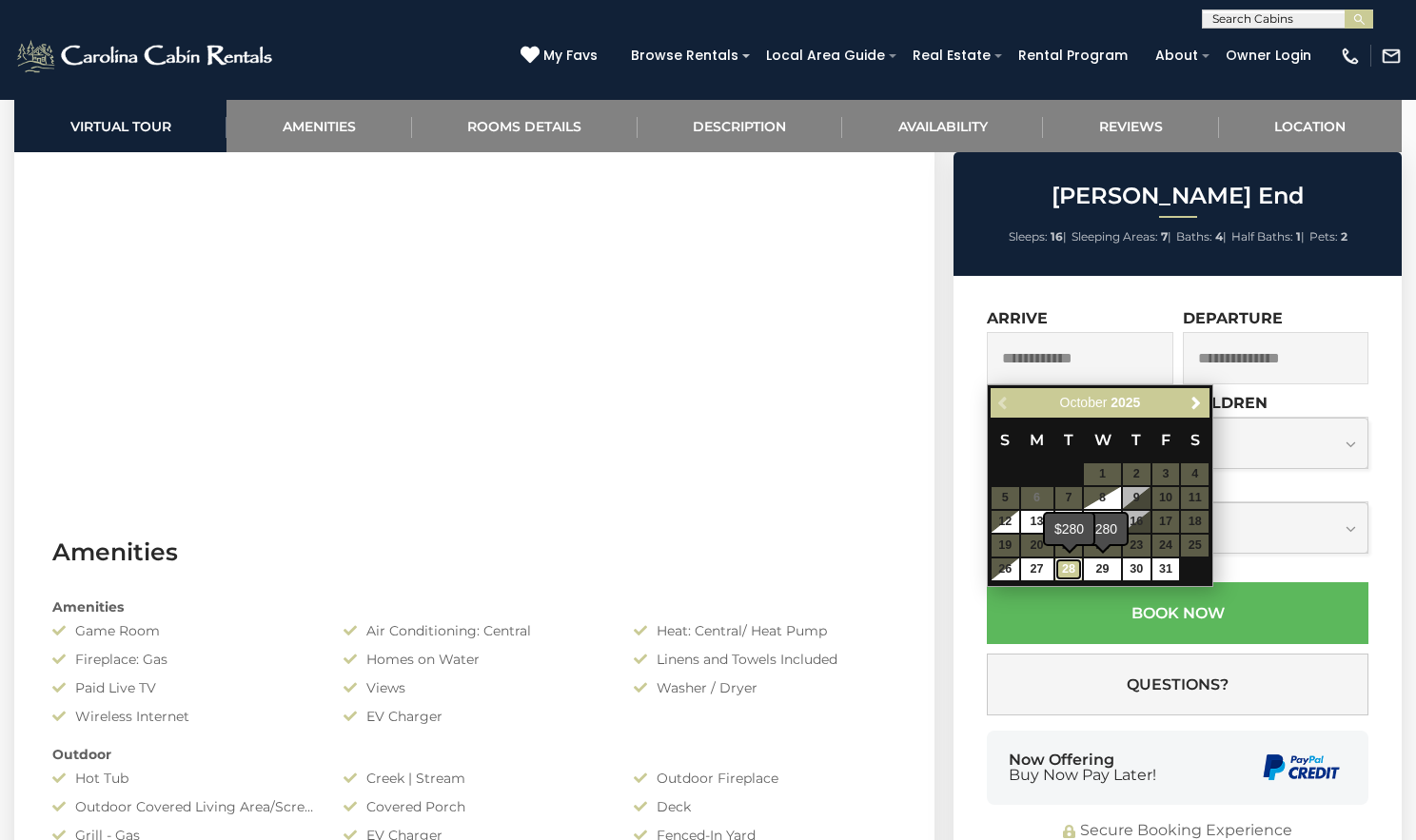
click at [1058, 567] on link "28" at bounding box center [1069, 569] width 27 height 21
type input "**********"
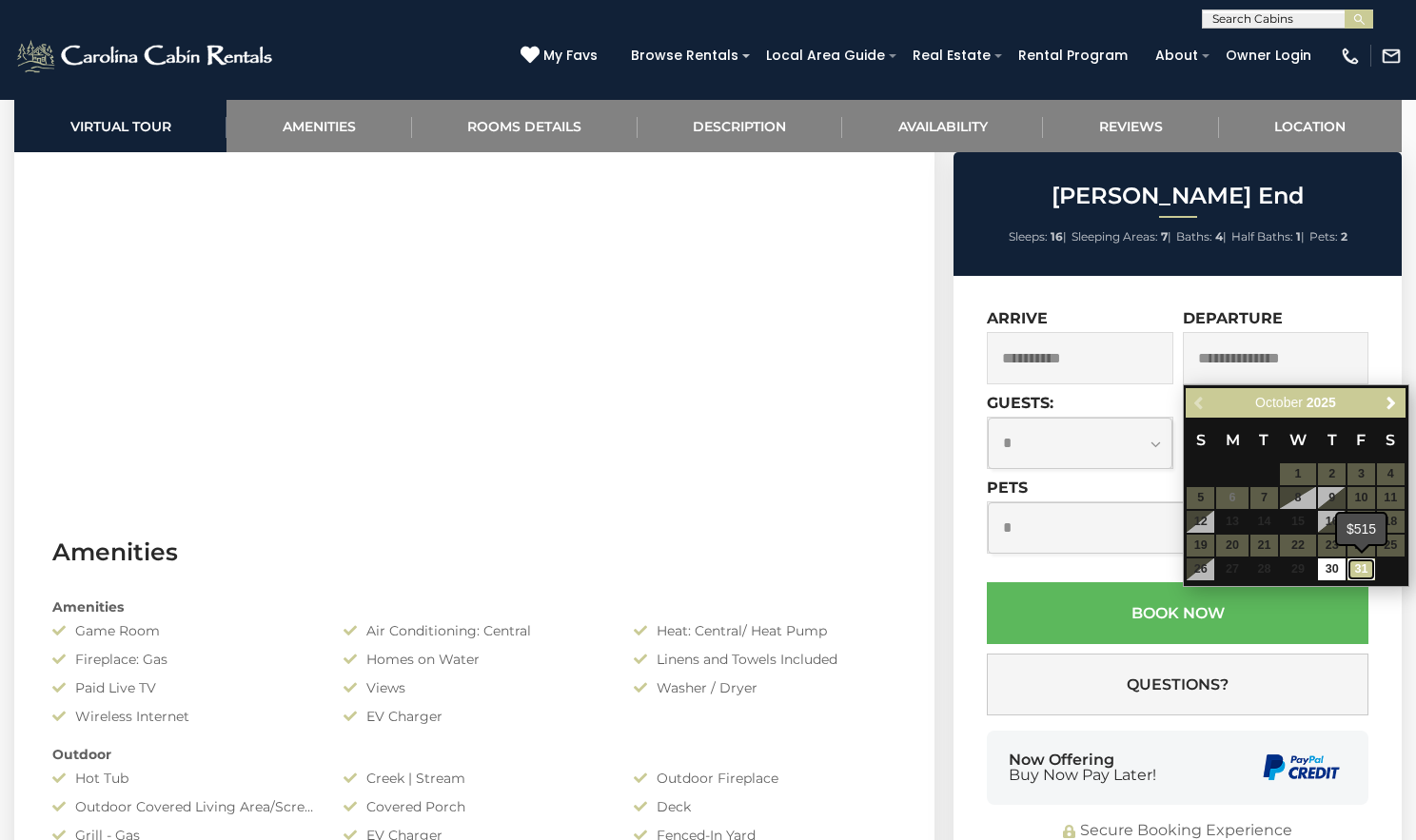
click at [1363, 562] on link "31" at bounding box center [1361, 569] width 27 height 21
type input "**********"
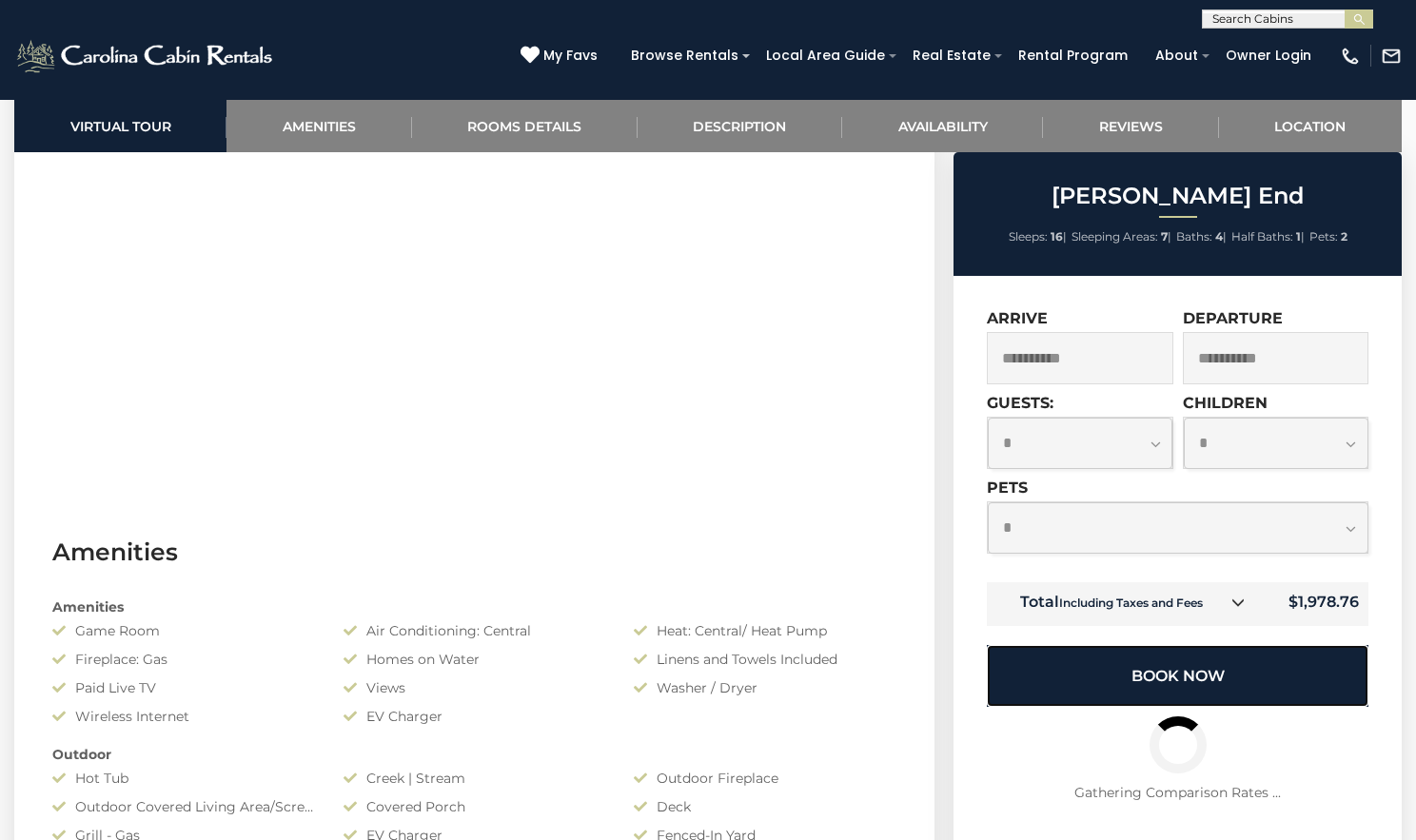
click at [1140, 668] on button "Book Now" at bounding box center [1178, 675] width 382 height 62
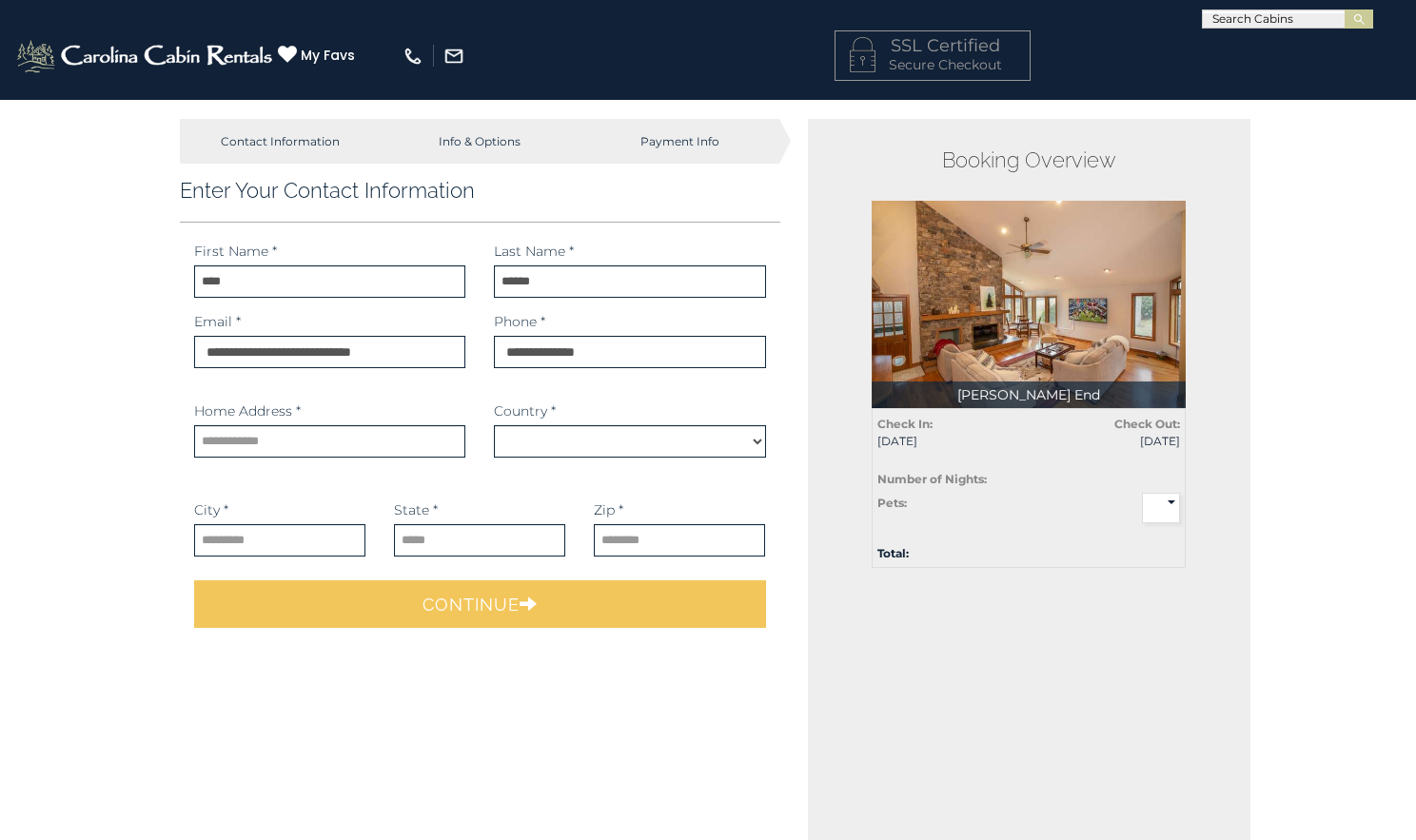
click at [1062, 474] on div "Booking Overview [PERSON_NAME][GEOGRAPHIC_DATA] Total: Check In: [DATE] Check O…" at bounding box center [1030, 596] width 444 height 953
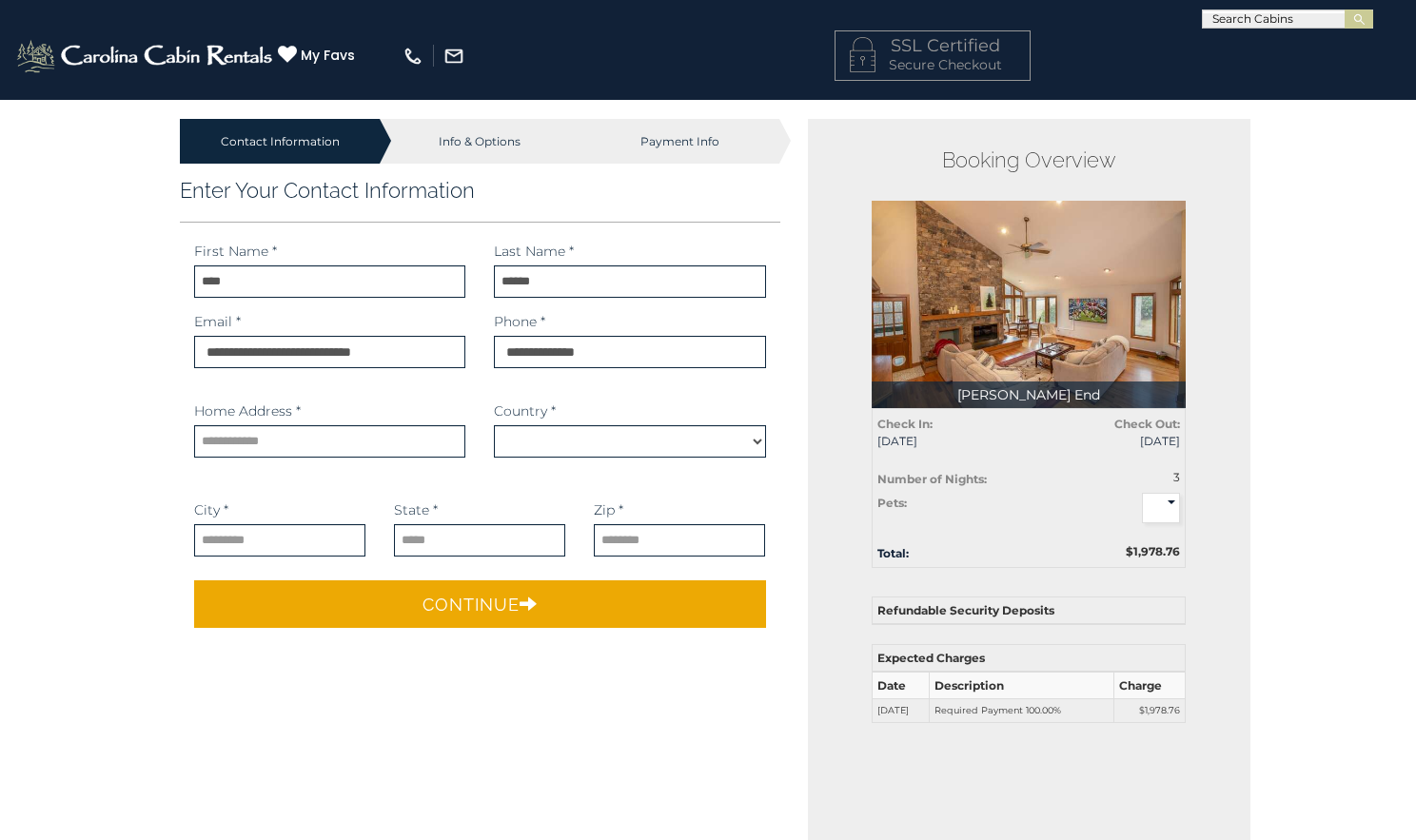
select select "*********"
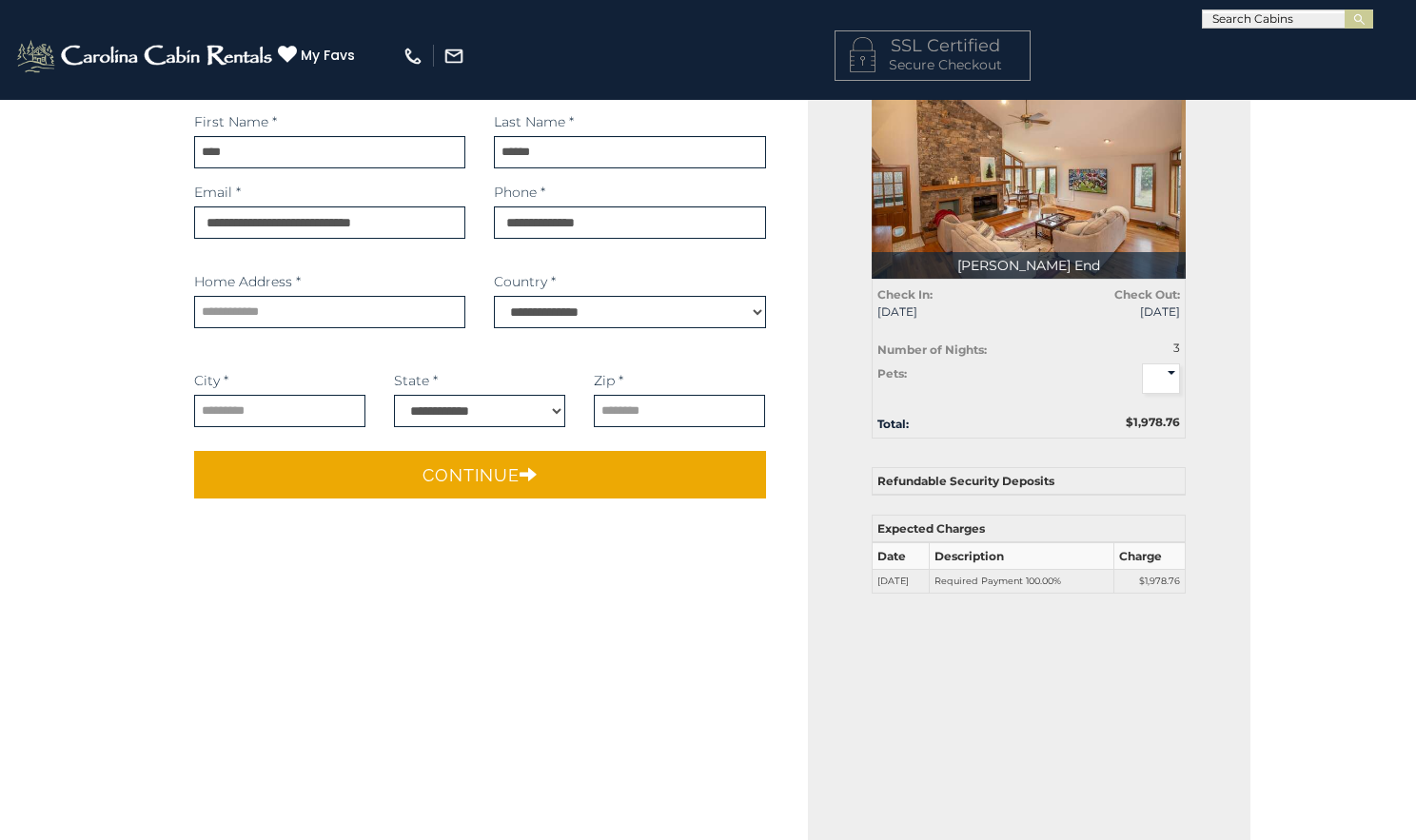
scroll to position [108, 0]
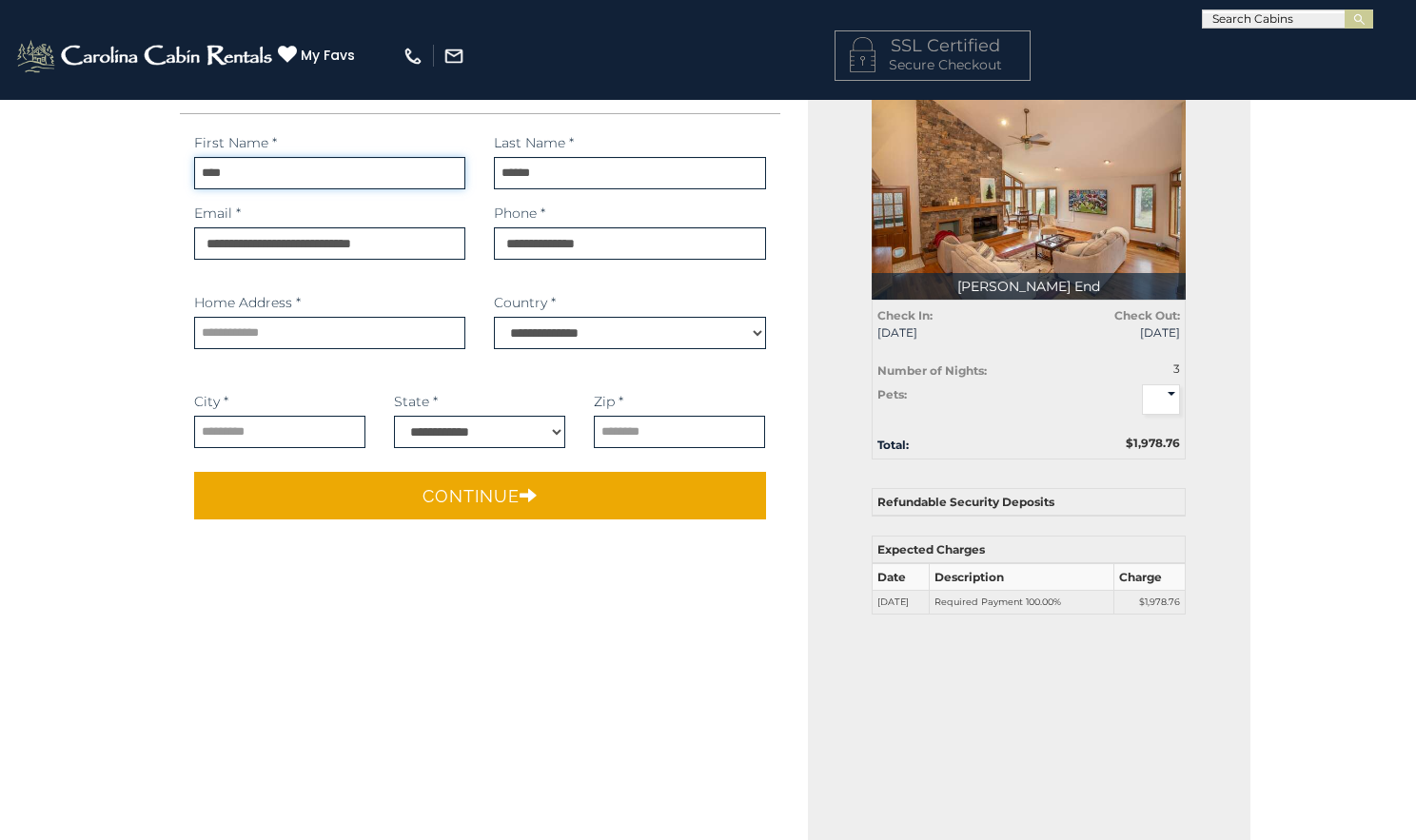
click at [342, 185] on input "****" at bounding box center [330, 173] width 272 height 32
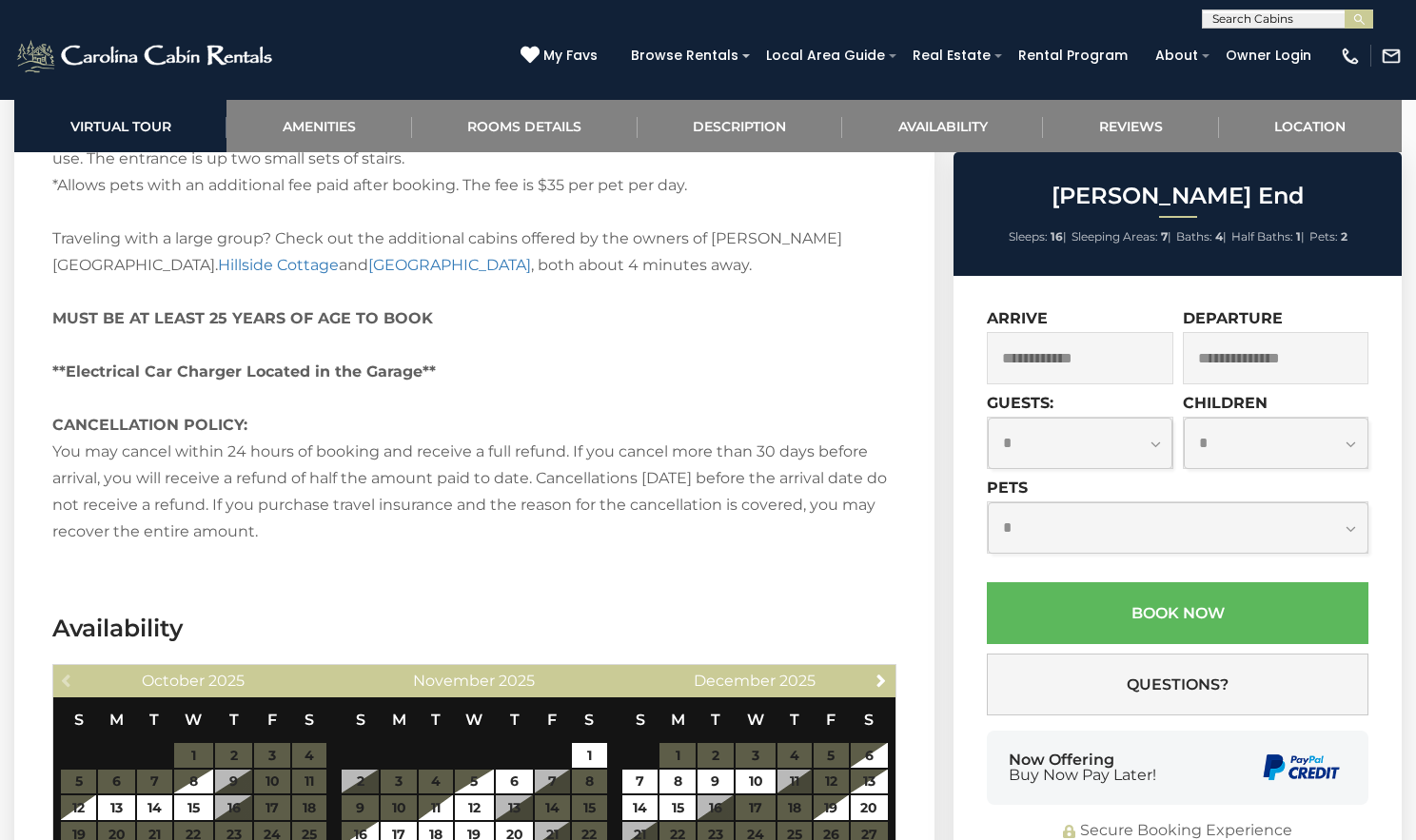
scroll to position [3855, 0]
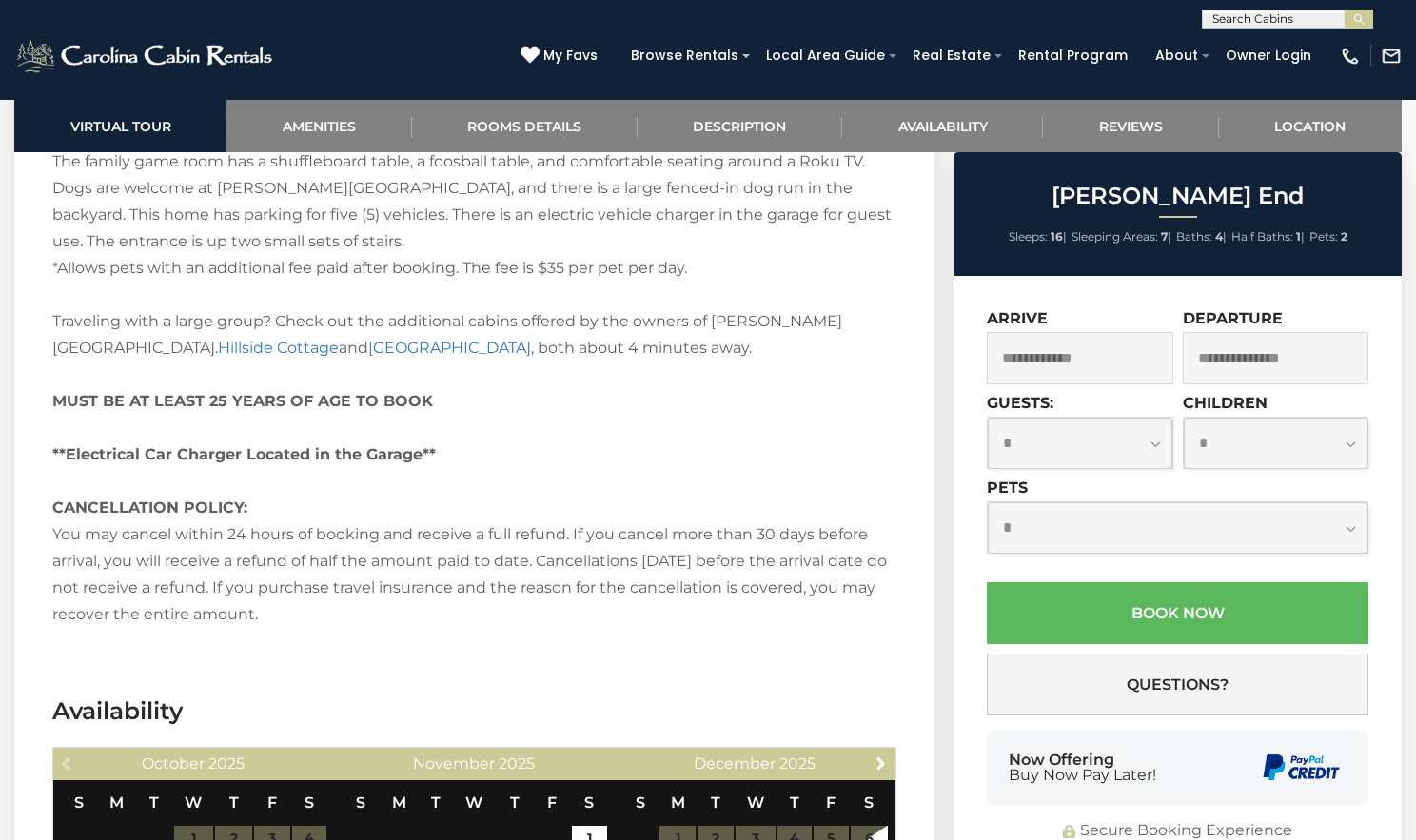
click at [1096, 352] on input "text" at bounding box center [1080, 358] width 187 height 53
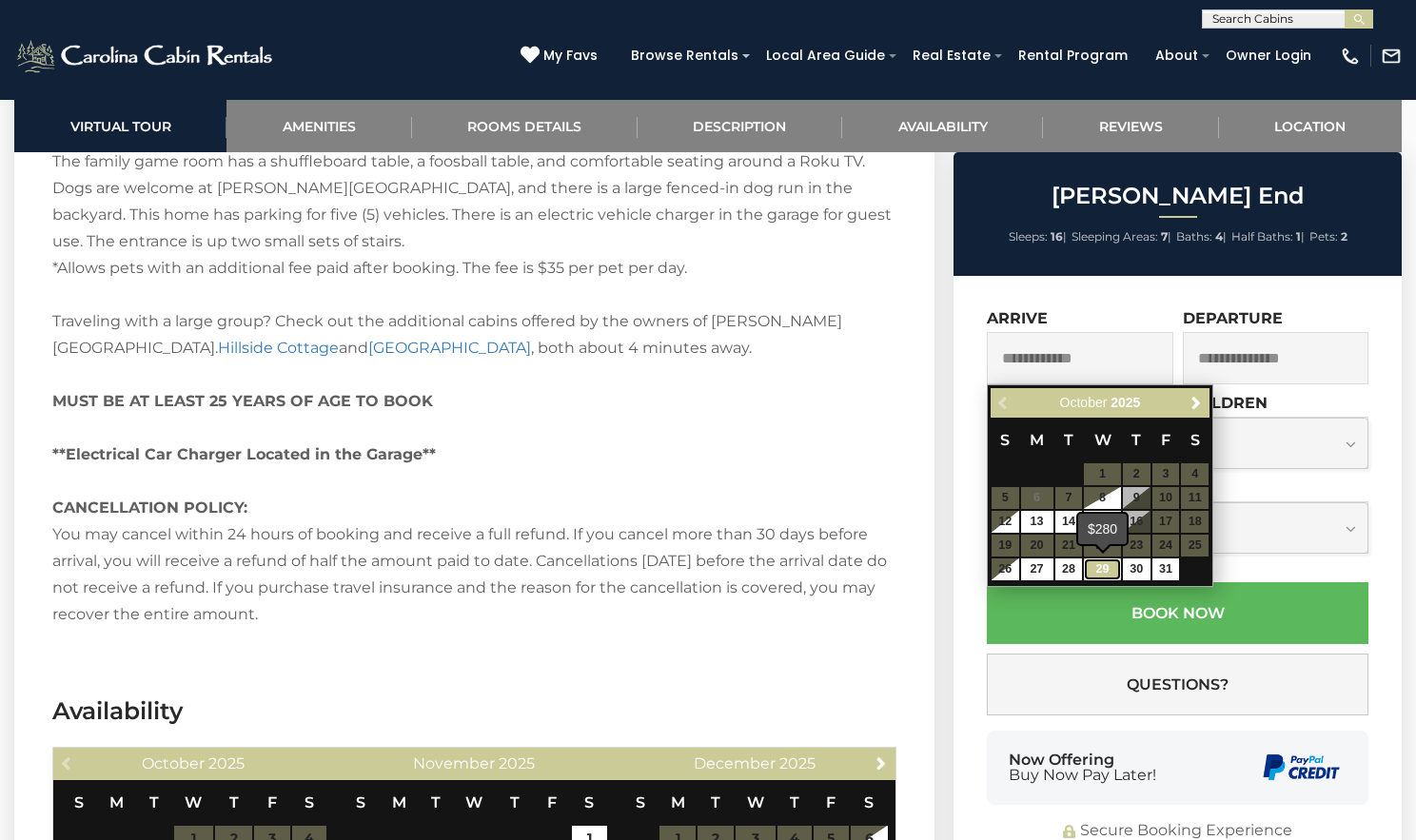
click at [1101, 565] on link "29" at bounding box center [1101, 569] width 36 height 21
type input "**********"
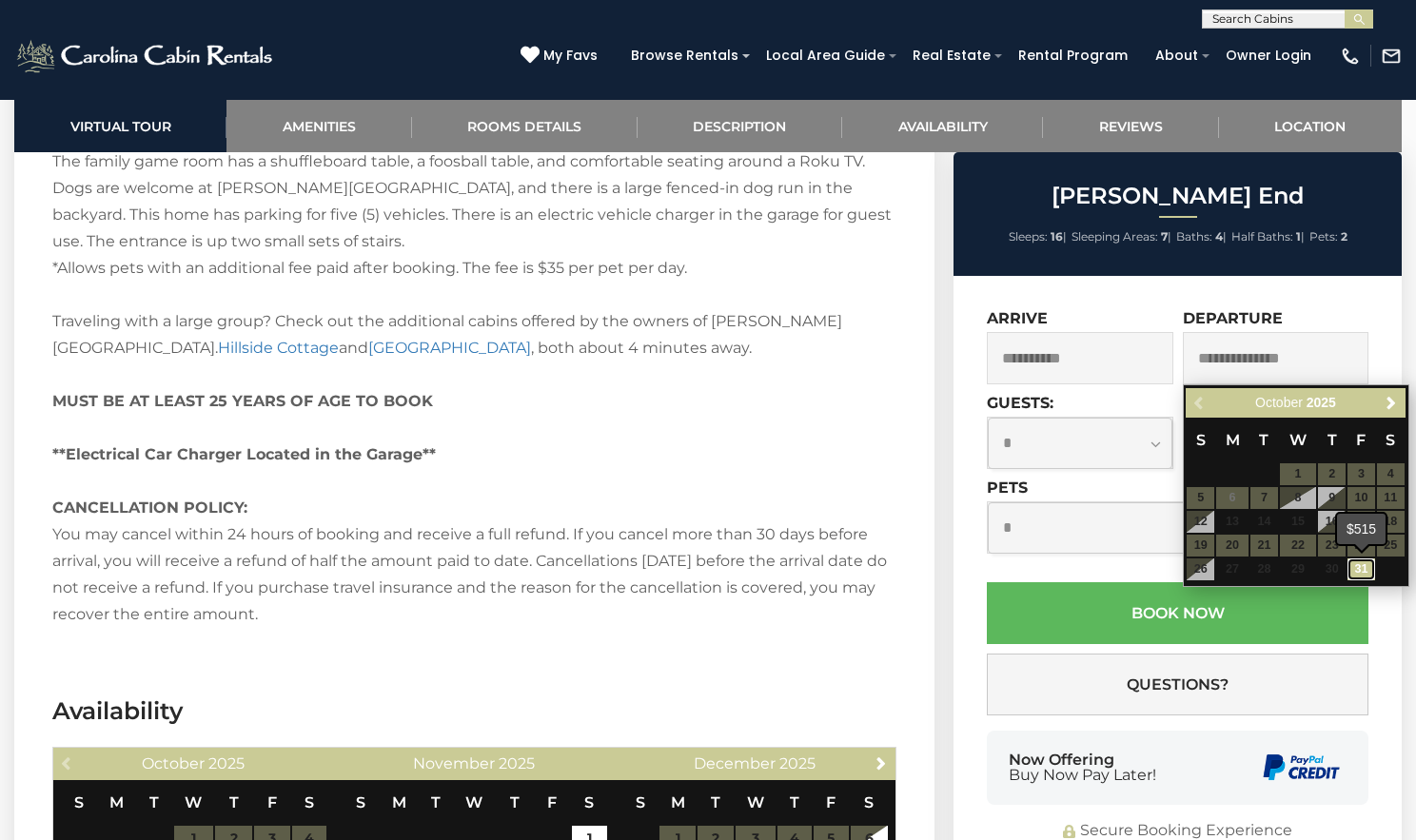
click at [1363, 564] on link "31" at bounding box center [1361, 569] width 27 height 21
type input "**********"
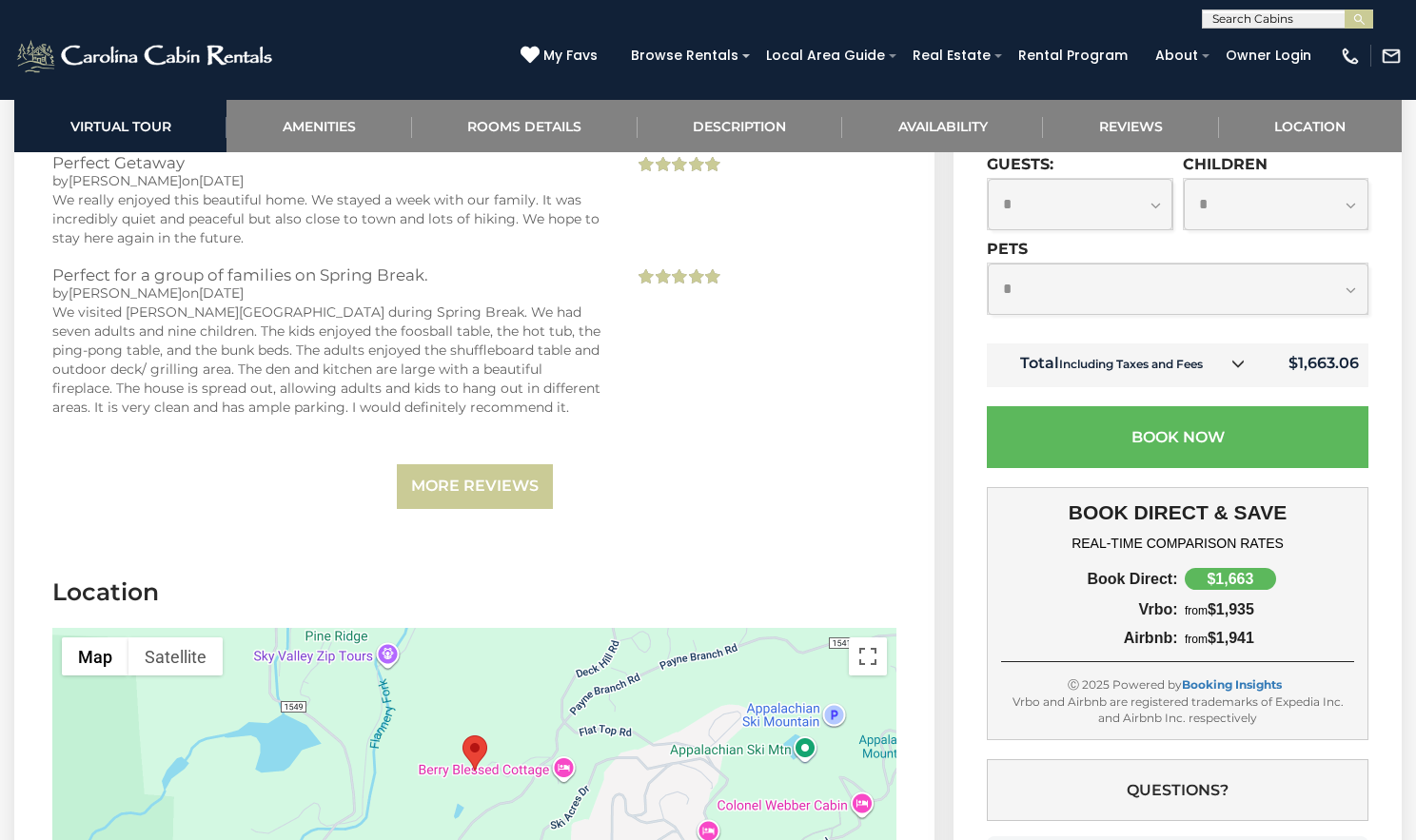
scroll to position [5057, 0]
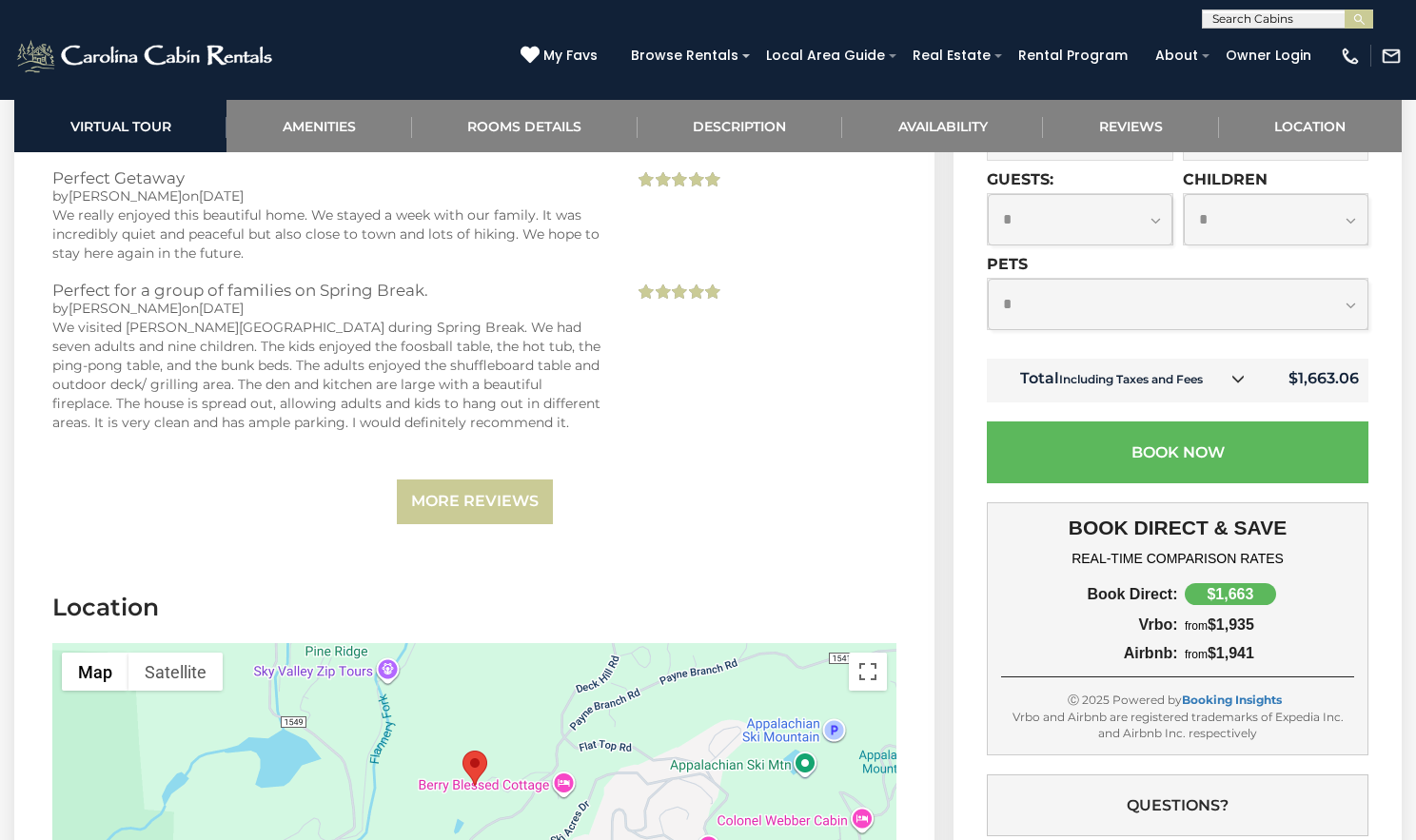
click at [1238, 385] on icon at bounding box center [1238, 379] width 14 height 14
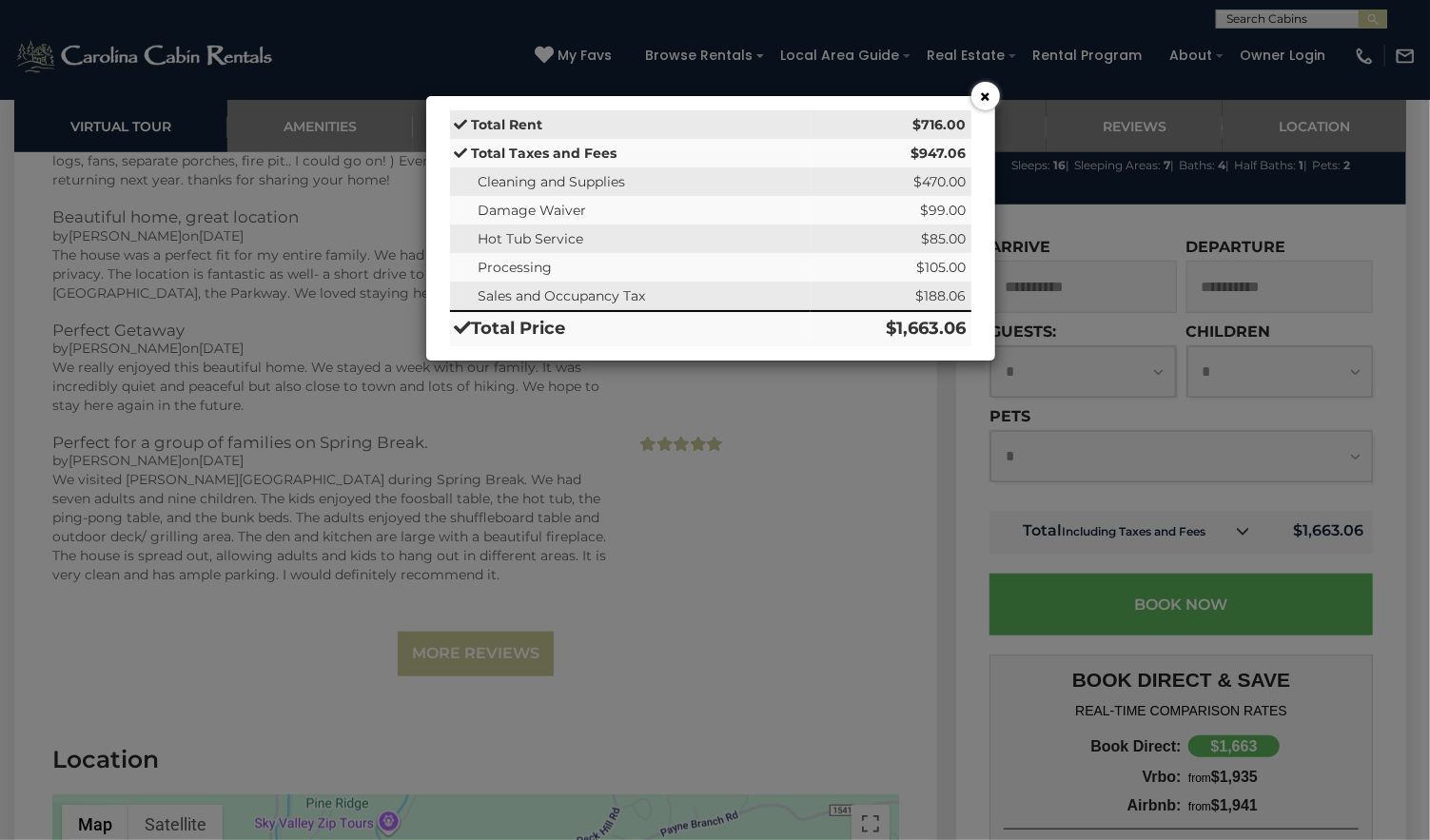
click at [978, 96] on button "×" at bounding box center [985, 96] width 28 height 28
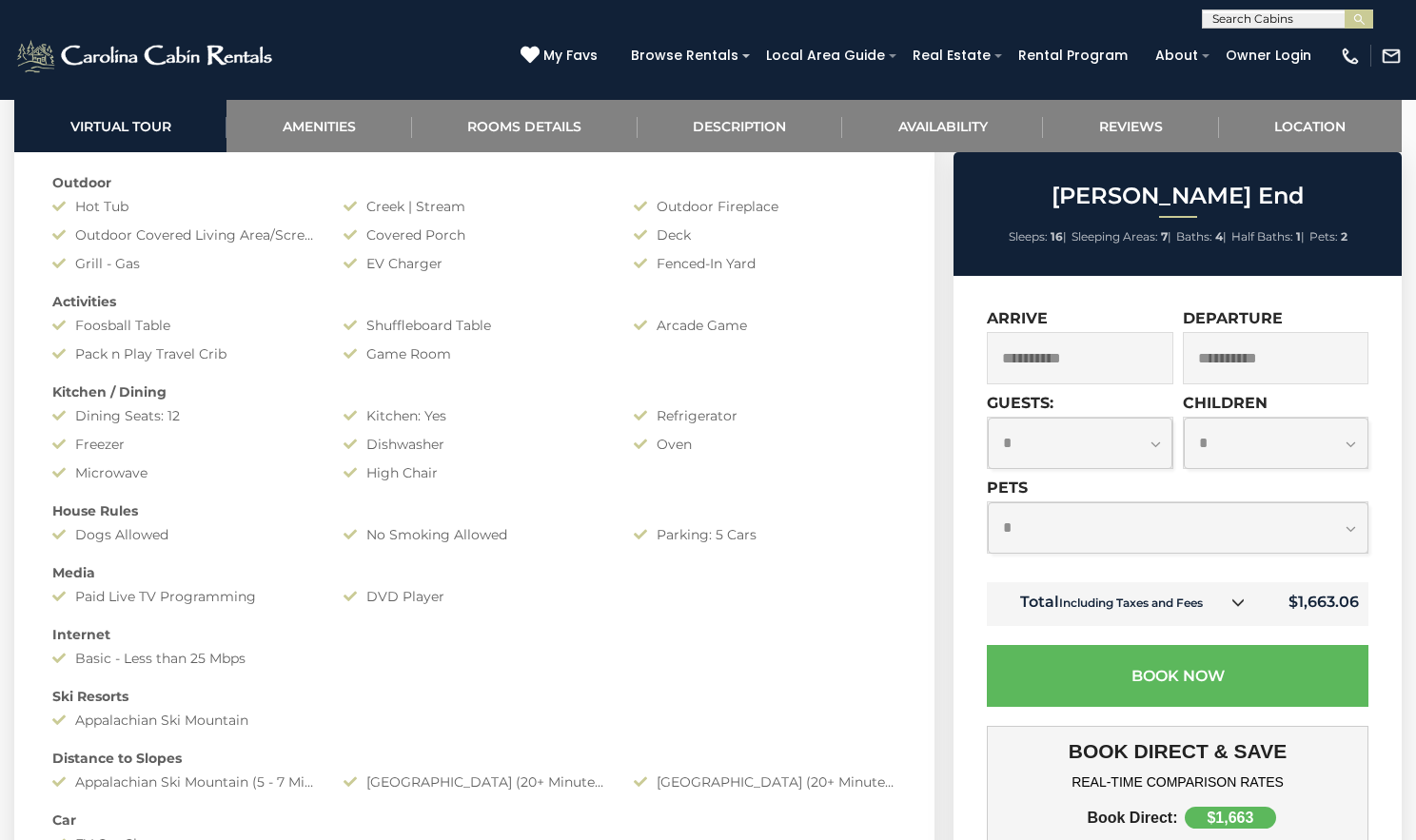
scroll to position [2426, 0]
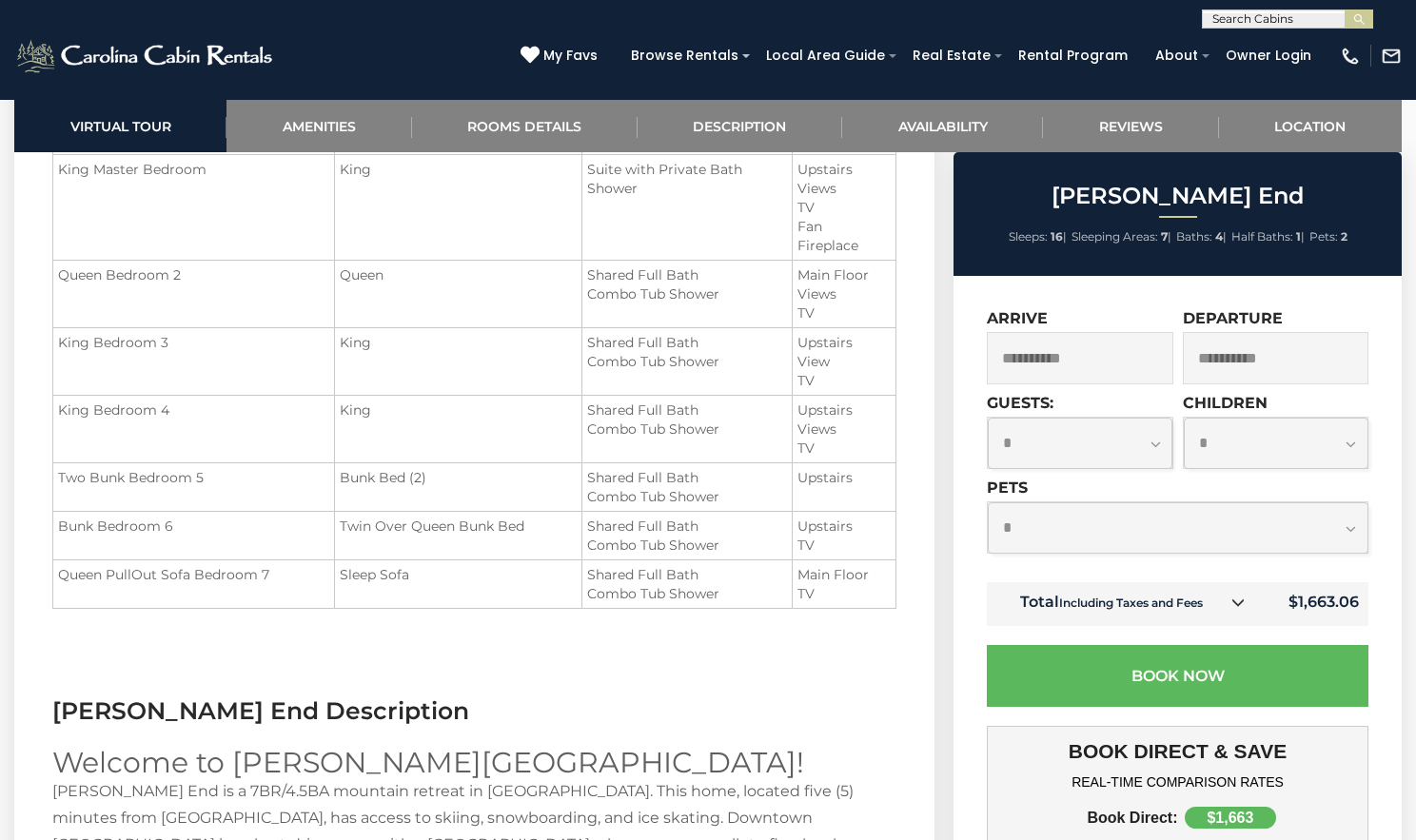
click at [1235, 605] on icon at bounding box center [1238, 603] width 14 height 14
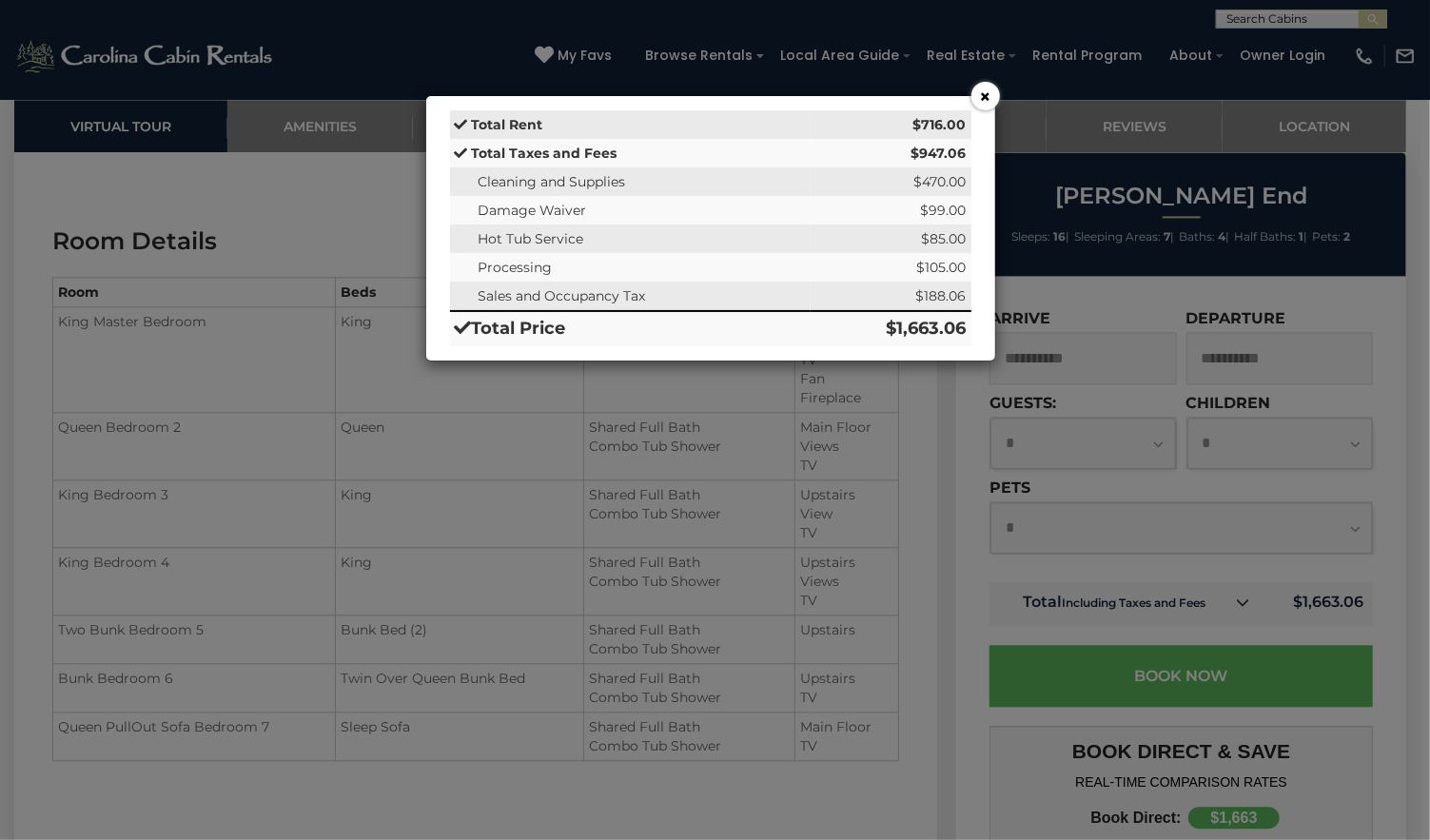
click at [982, 99] on button "×" at bounding box center [985, 96] width 28 height 28
